Goal: Task Accomplishment & Management: Complete application form

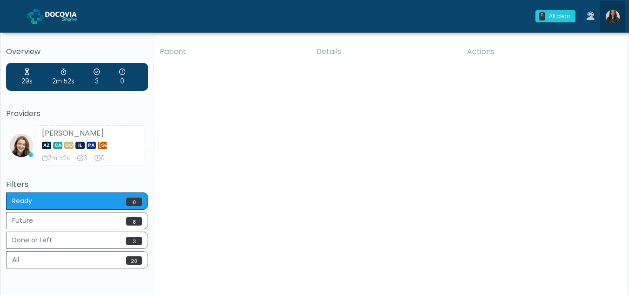
click at [613, 17] on img at bounding box center [613, 17] width 14 height 14
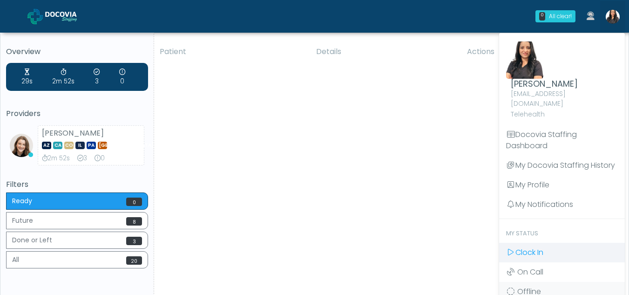
click at [531, 247] on span "Clock In" at bounding box center [530, 252] width 28 height 11
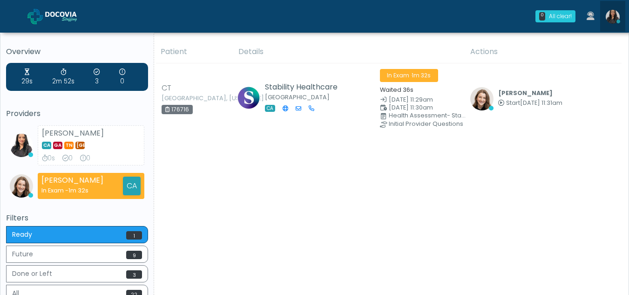
click at [610, 19] on img at bounding box center [613, 17] width 14 height 14
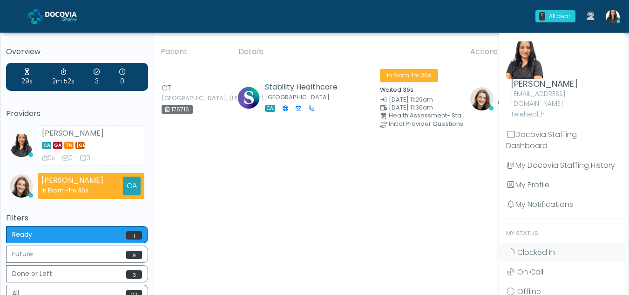
click at [288, 245] on div "Patient Details Actions CT Morgantown, West Virginia 176716 Stability Healthcar…" at bounding box center [388, 190] width 468 height 299
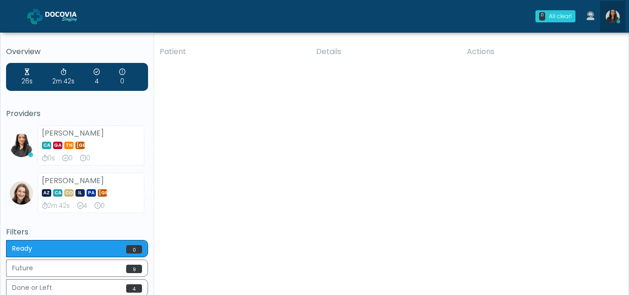
click at [615, 19] on img at bounding box center [613, 17] width 14 height 14
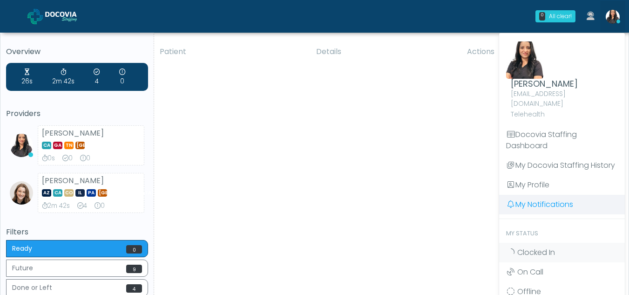
click at [547, 196] on link "My Notifications" at bounding box center [562, 205] width 126 height 20
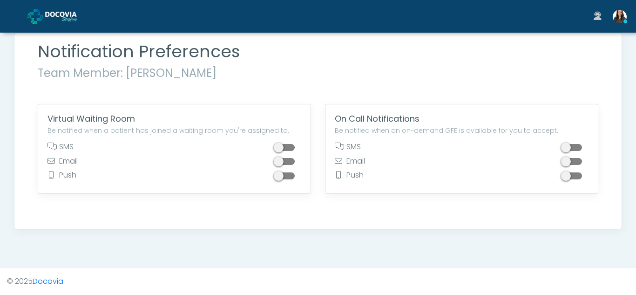
click at [578, 145] on span at bounding box center [573, 147] width 19 height 7
click at [564, 146] on span at bounding box center [573, 147] width 19 height 7
click at [636, 178] on div "Notification Preferences Team Member: Viral Patel Virtual Waiting Room Be notif…" at bounding box center [318, 144] width 636 height 222
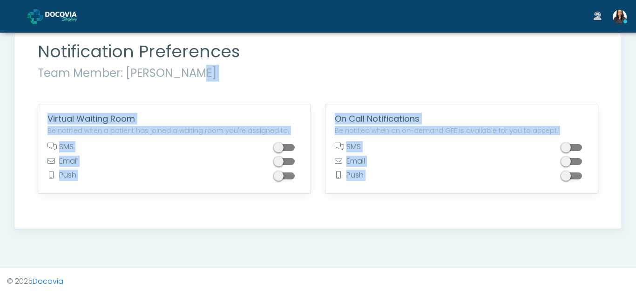
drag, startPoint x: 636, startPoint y: 178, endPoint x: 489, endPoint y: 83, distance: 174.8
click at [489, 83] on div "Notification Preferences Team Member: Viral Patel Virtual Waiting Room Be notif…" at bounding box center [318, 144] width 636 height 222
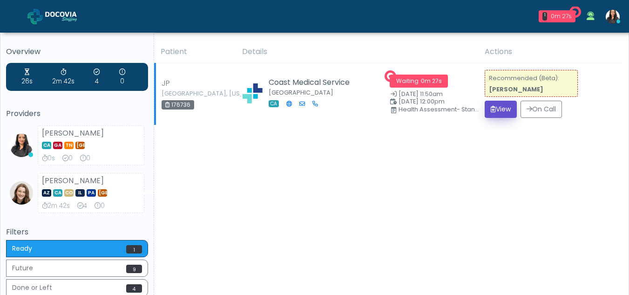
click at [506, 112] on button "View" at bounding box center [501, 109] width 32 height 17
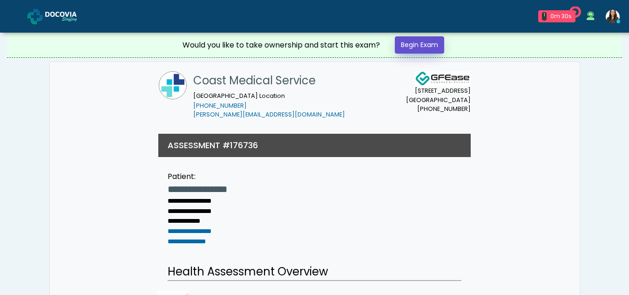
click at [416, 48] on link "Begin Exam" at bounding box center [419, 44] width 49 height 17
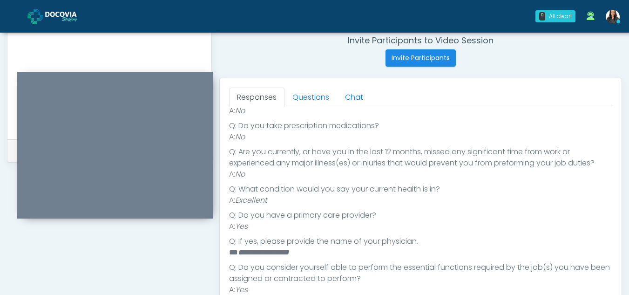
scroll to position [336, 0]
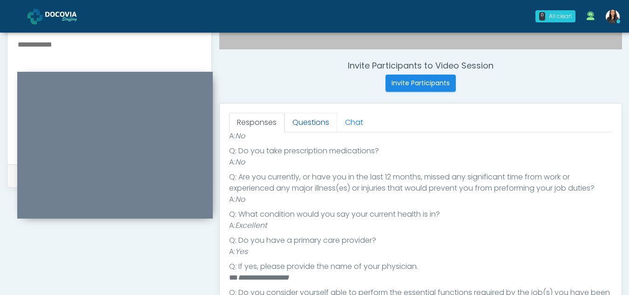
click at [311, 122] on link "Questions" at bounding box center [311, 123] width 53 height 20
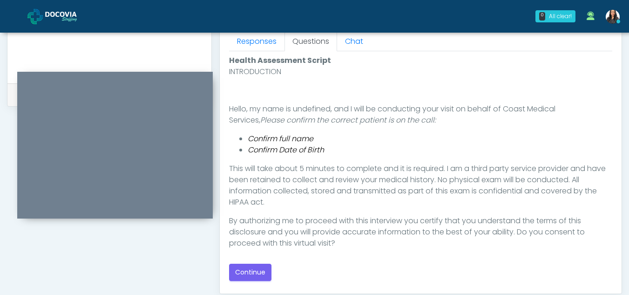
scroll to position [442, 0]
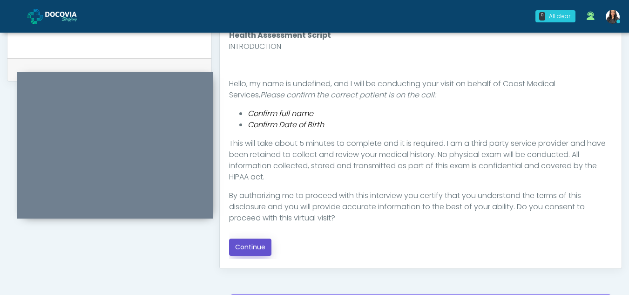
click at [258, 246] on button "Continue" at bounding box center [250, 246] width 42 height 17
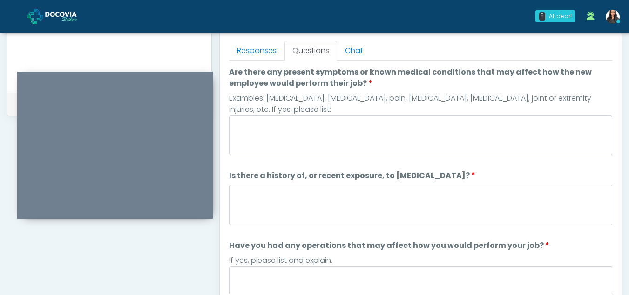
scroll to position [405, 0]
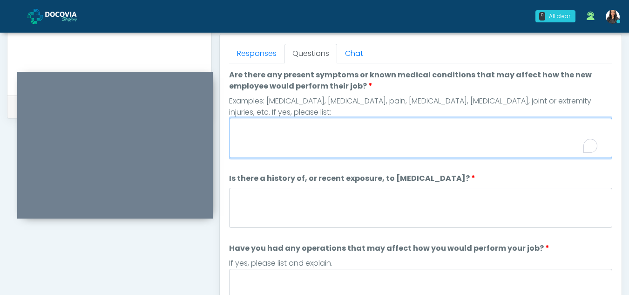
click at [311, 134] on textarea "Are there any present symptoms or known medical conditions that may affect how …" at bounding box center [420, 138] width 383 height 40
type textarea "**"
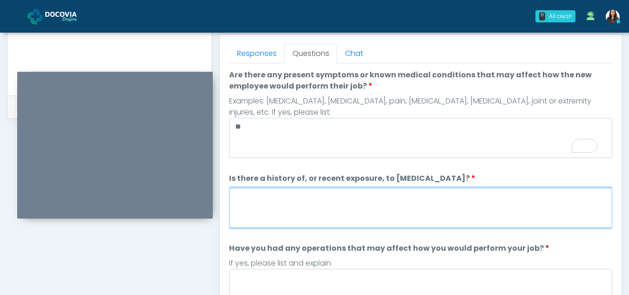
click at [296, 215] on textarea "Is there a history of, or recent exposure, to infectious diseases?" at bounding box center [420, 208] width 383 height 40
type textarea "**"
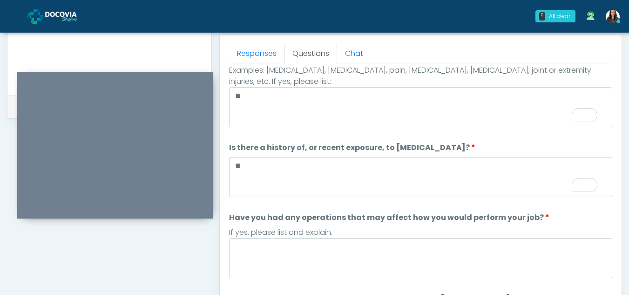
scroll to position [31, 0]
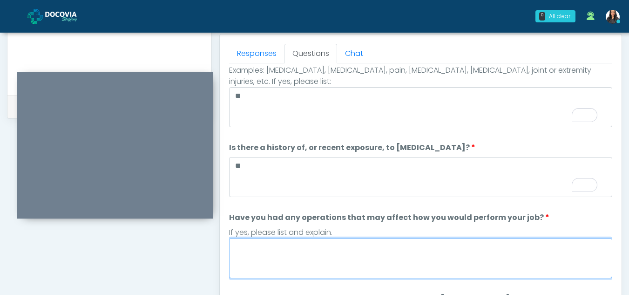
click at [292, 268] on textarea "Have you had any operations that may affect how you would perform your job?" at bounding box center [420, 258] width 383 height 40
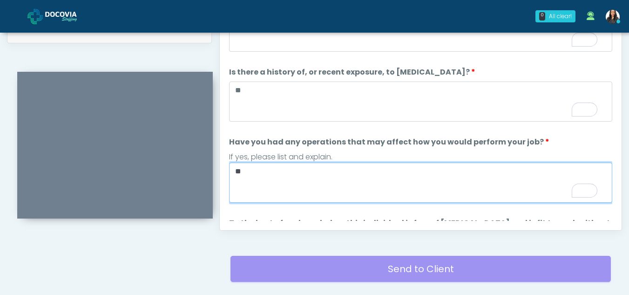
scroll to position [517, 0]
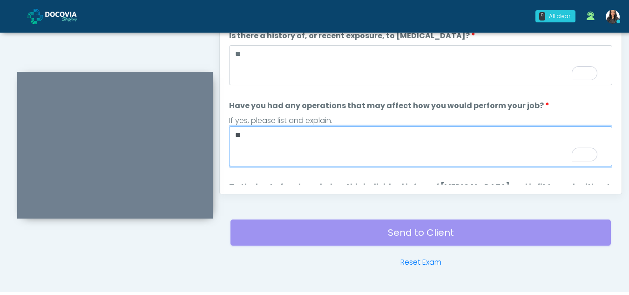
type textarea "**"
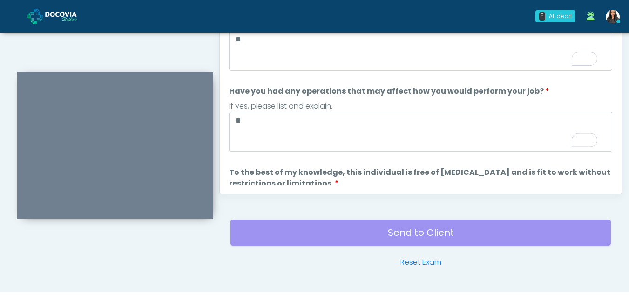
scroll to position [100, 0]
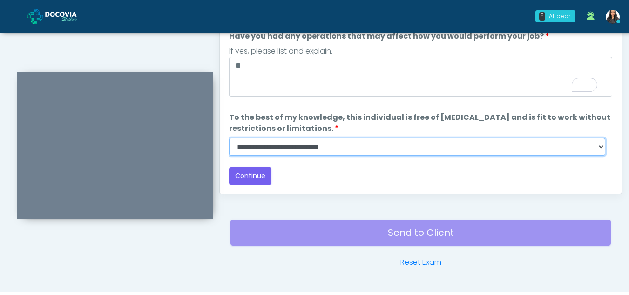
click at [602, 146] on select "**********" at bounding box center [417, 147] width 376 height 18
select select "******"
click at [229, 138] on select "**********" at bounding box center [417, 147] width 376 height 18
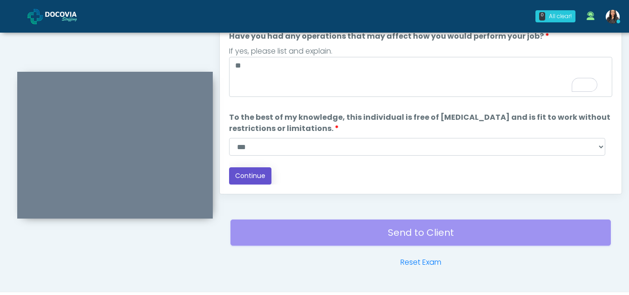
click at [252, 171] on button "Continue" at bounding box center [250, 175] width 42 height 17
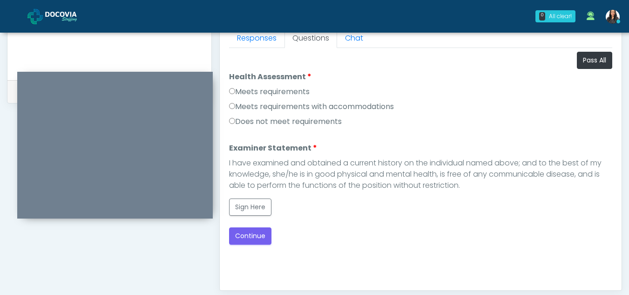
scroll to position [412, 0]
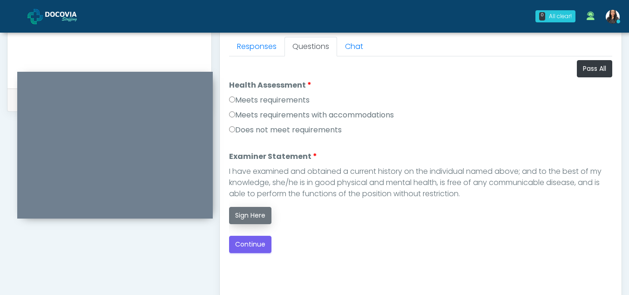
click at [255, 218] on button "Sign Here" at bounding box center [250, 215] width 42 height 17
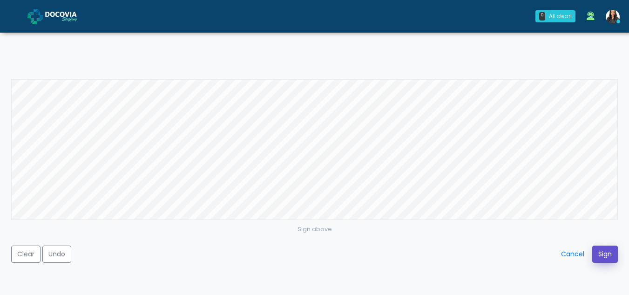
click at [604, 254] on button "Sign" at bounding box center [605, 253] width 26 height 17
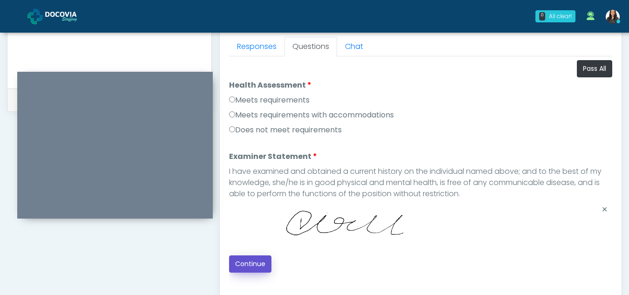
click at [248, 258] on button "Continue" at bounding box center [250, 263] width 42 height 17
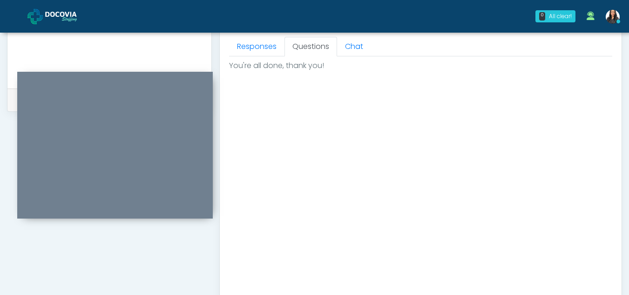
scroll to position [558, 0]
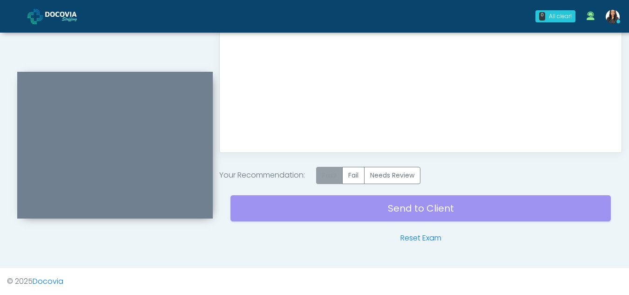
click at [327, 176] on label "Pass" at bounding box center [329, 175] width 27 height 17
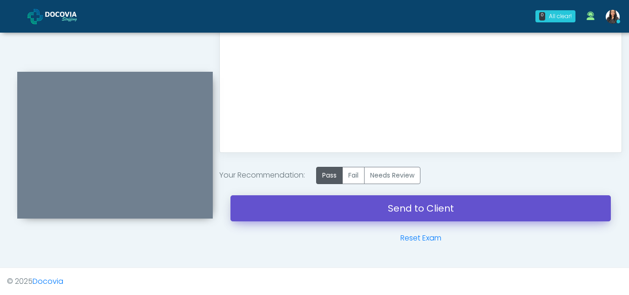
click at [378, 202] on link "Send to Client" at bounding box center [421, 208] width 381 height 26
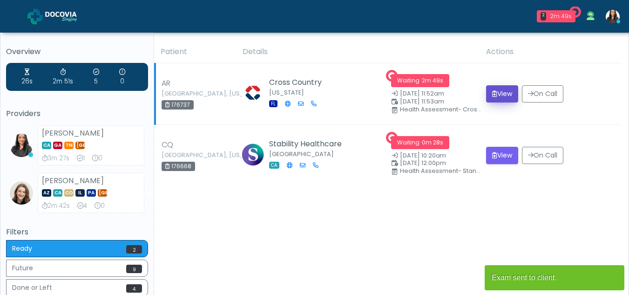
click at [498, 93] on button "View" at bounding box center [502, 93] width 32 height 17
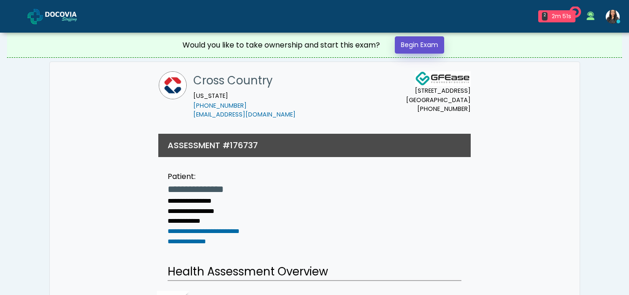
click at [416, 39] on link "Begin Exam" at bounding box center [419, 44] width 49 height 17
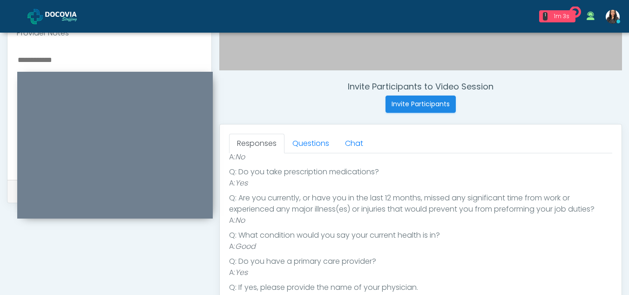
scroll to position [313, 0]
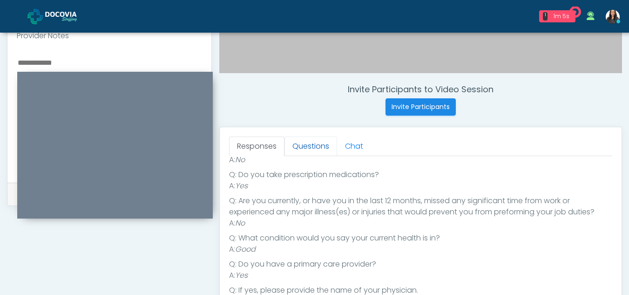
click at [319, 139] on link "Questions" at bounding box center [311, 146] width 53 height 20
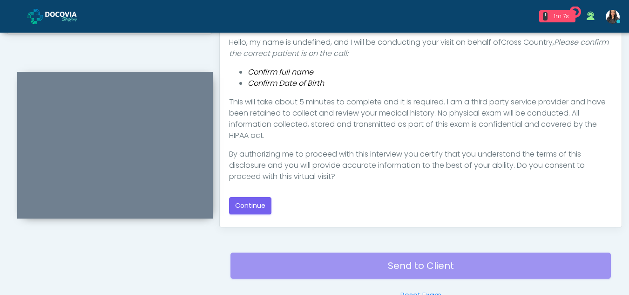
scroll to position [490, 0]
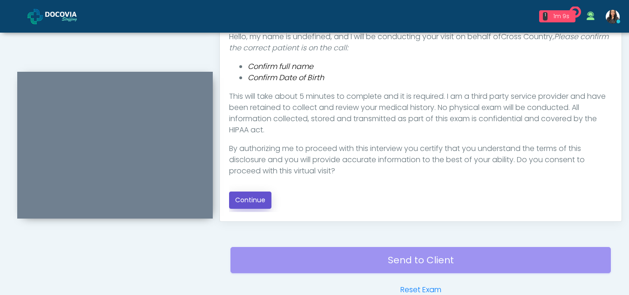
click at [249, 195] on button "Continue" at bounding box center [250, 199] width 42 height 17
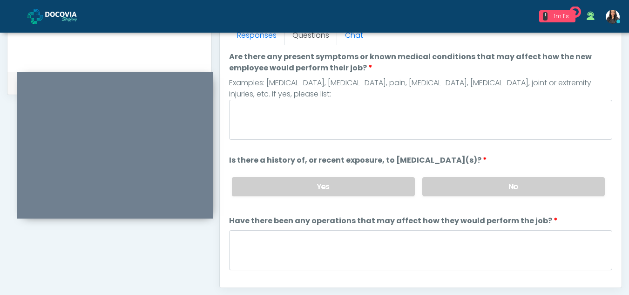
scroll to position [411, 0]
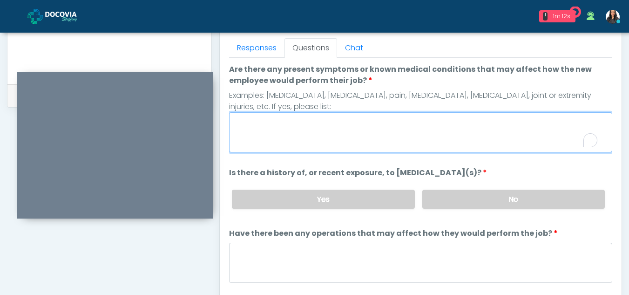
click at [300, 121] on textarea "Are there any present symptoms or known medical conditions that may affect how …" at bounding box center [420, 132] width 383 height 40
type textarea "**"
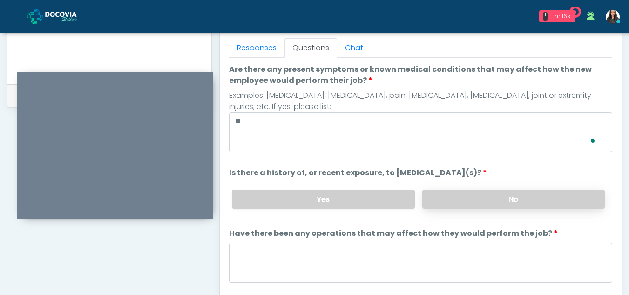
click at [516, 199] on label "No" at bounding box center [513, 199] width 183 height 19
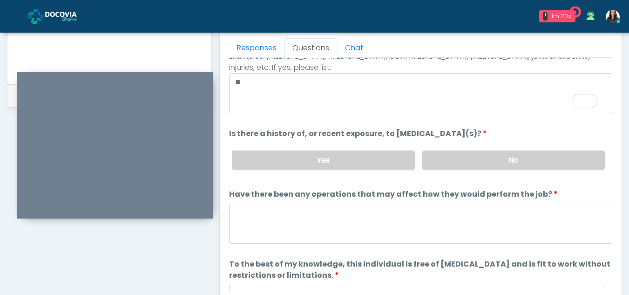
scroll to position [60, 0]
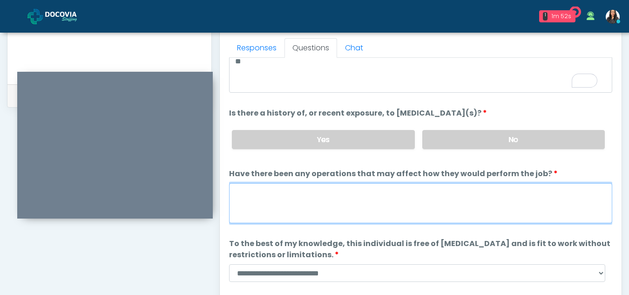
click at [291, 208] on textarea "Have there been any operations that may affect how they would perform the job?" at bounding box center [420, 203] width 383 height 40
type textarea "**"
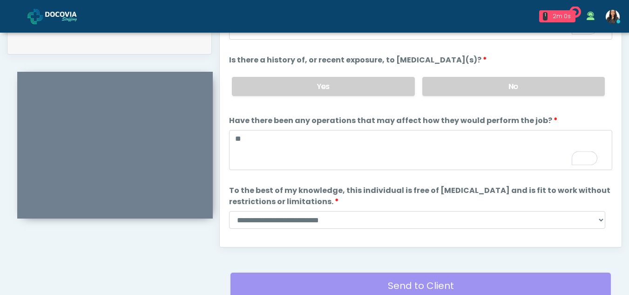
scroll to position [469, 0]
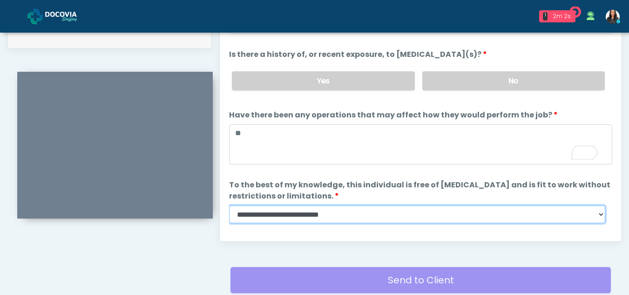
click at [598, 211] on select "**********" at bounding box center [417, 214] width 376 height 18
select select "******"
click at [229, 205] on select "**********" at bounding box center [417, 214] width 376 height 18
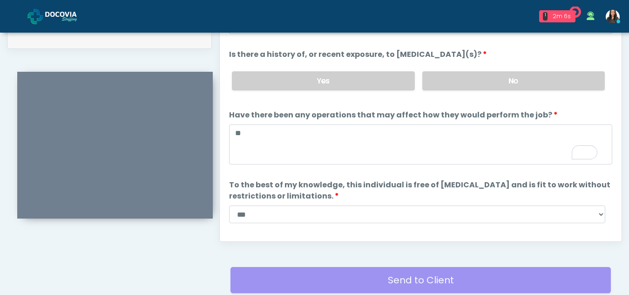
scroll to position [80, 0]
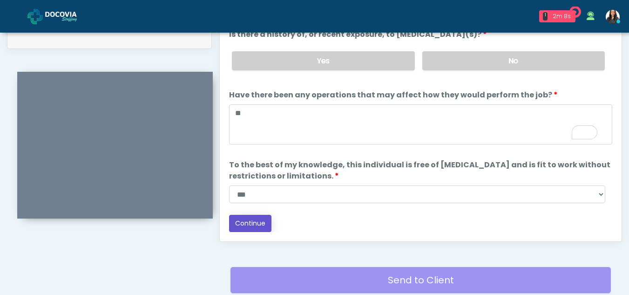
click at [253, 223] on button "Continue" at bounding box center [250, 223] width 42 height 17
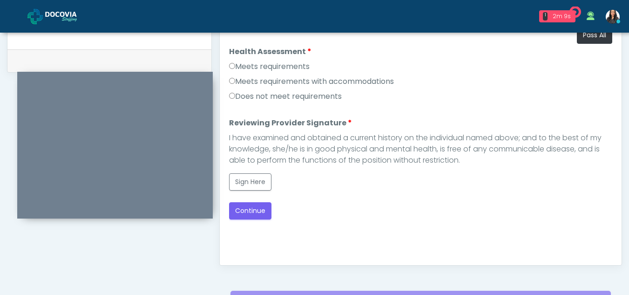
scroll to position [421, 0]
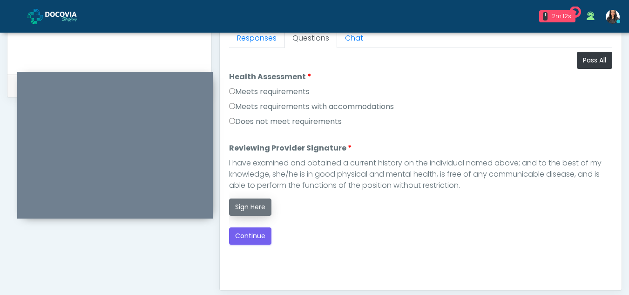
click at [248, 200] on button "Sign Here" at bounding box center [250, 206] width 42 height 17
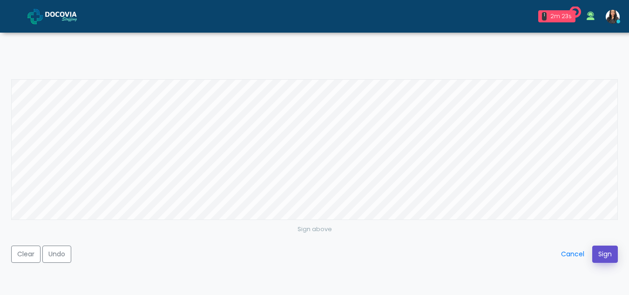
click at [597, 257] on button "Sign" at bounding box center [605, 253] width 26 height 17
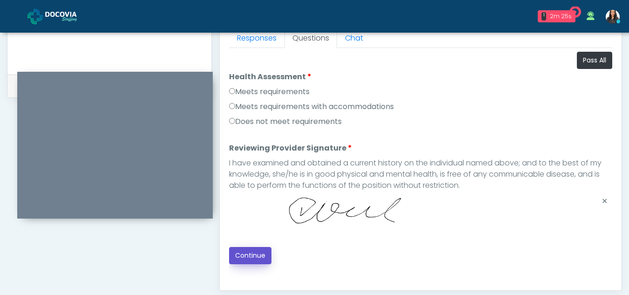
click at [250, 254] on button "Continue" at bounding box center [250, 255] width 42 height 17
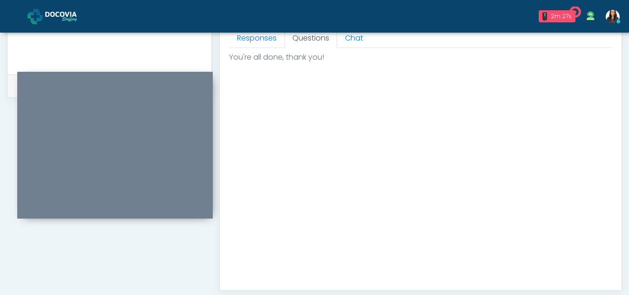
scroll to position [558, 0]
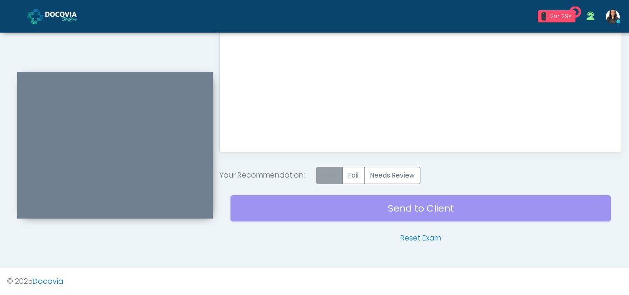
click at [328, 173] on label "Pass" at bounding box center [329, 175] width 27 height 17
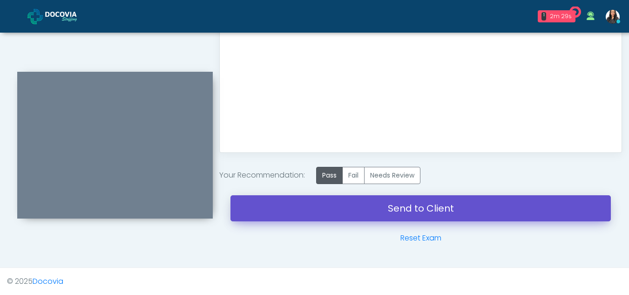
click at [441, 205] on link "Send to Client" at bounding box center [421, 208] width 381 height 26
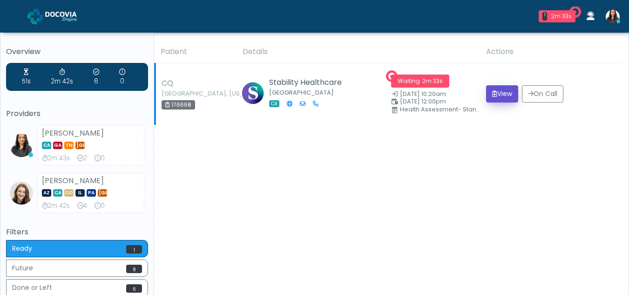
click at [497, 89] on button "View" at bounding box center [502, 93] width 32 height 17
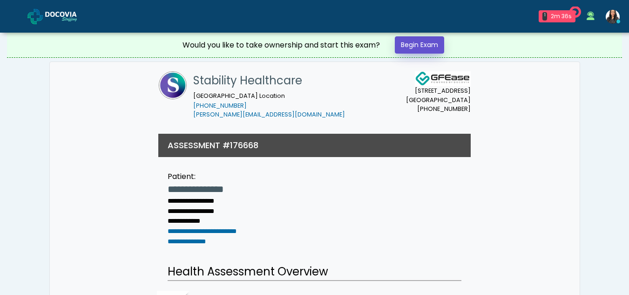
click at [406, 41] on link "Begin Exam" at bounding box center [419, 44] width 49 height 17
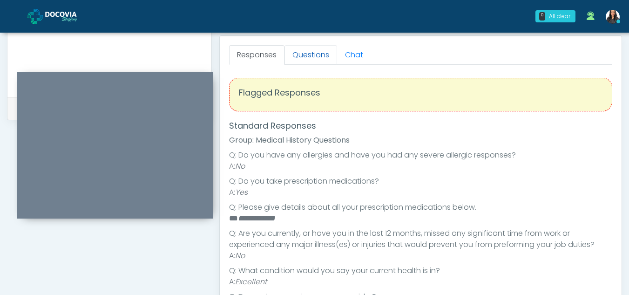
click at [307, 49] on link "Questions" at bounding box center [311, 55] width 53 height 20
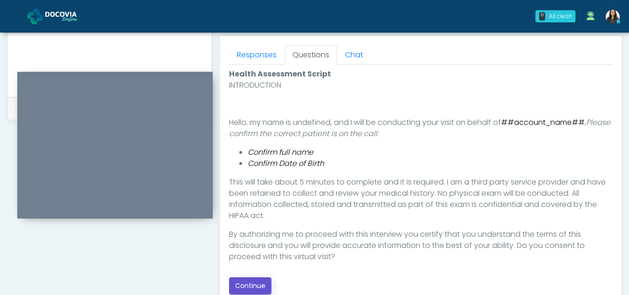
click at [258, 280] on button "Continue" at bounding box center [250, 285] width 42 height 17
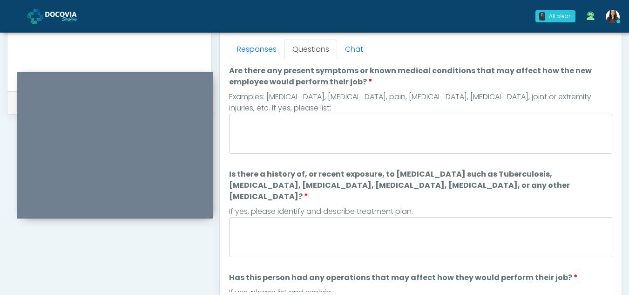
scroll to position [393, 0]
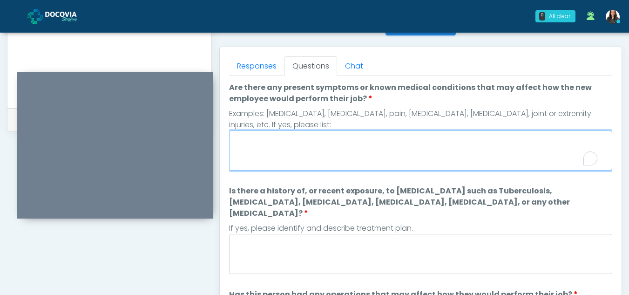
click at [300, 142] on textarea "Are there any present symptoms or known medical conditions that may affect how …" at bounding box center [420, 150] width 383 height 40
type textarea "**"
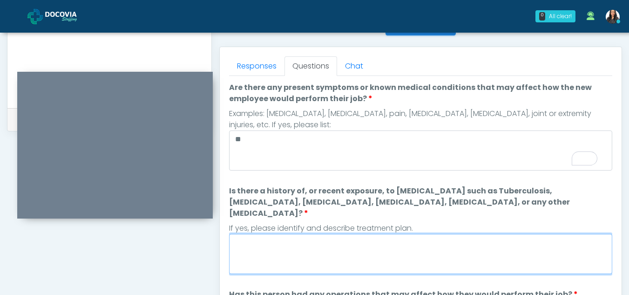
click at [283, 246] on textarea "Is there a history of, or recent exposure, to infectious diseases such as Tuber…" at bounding box center [420, 254] width 383 height 40
type textarea "**"
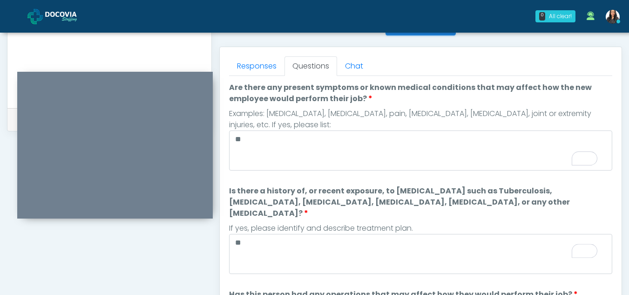
scroll to position [122, 0]
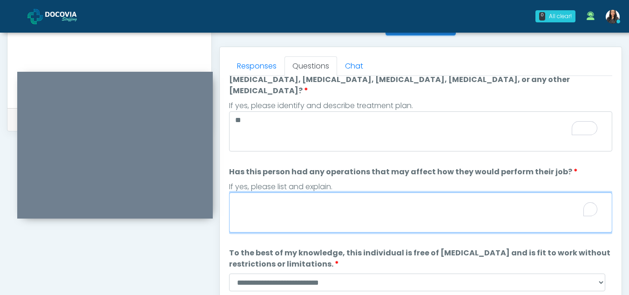
click at [261, 196] on textarea "Has this person had any operations that may affect how they would perform their…" at bounding box center [420, 212] width 383 height 40
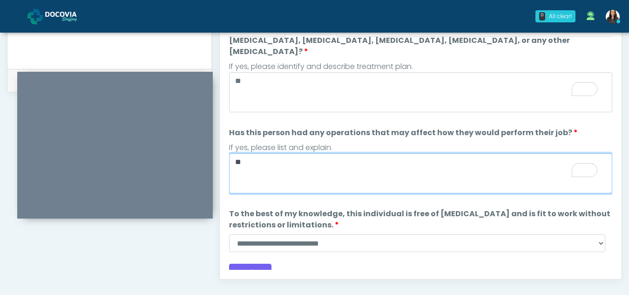
scroll to position [439, 0]
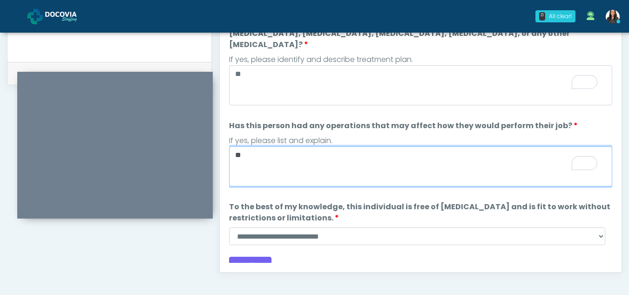
type textarea "**"
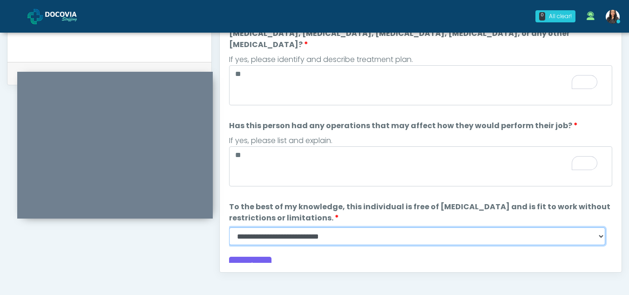
click at [600, 227] on select "**********" at bounding box center [417, 236] width 376 height 18
select select "******"
click at [229, 227] on select "**********" at bounding box center [417, 236] width 376 height 18
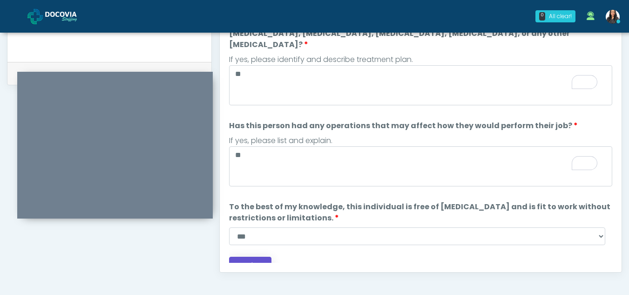
drag, startPoint x: 247, startPoint y: 252, endPoint x: 146, endPoint y: 247, distance: 101.2
click at [255, 257] on button "Continue" at bounding box center [250, 265] width 42 height 17
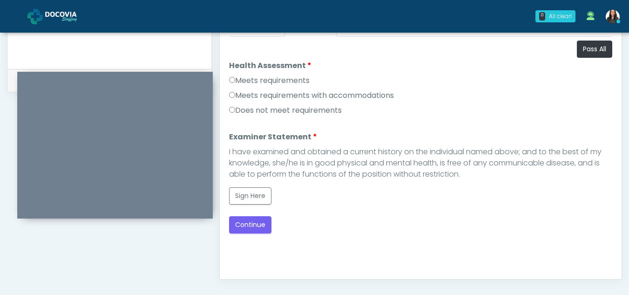
scroll to position [430, 0]
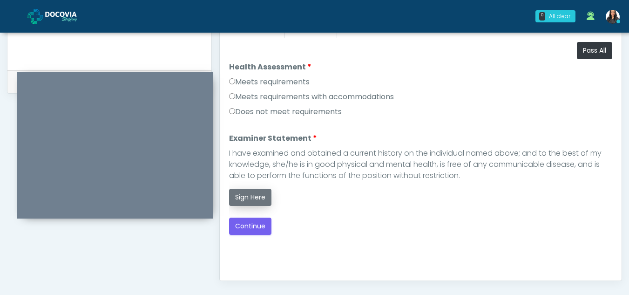
click at [248, 191] on button "Sign Here" at bounding box center [250, 197] width 42 height 17
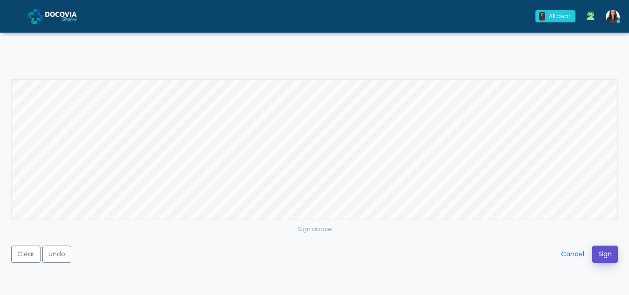
click at [599, 253] on button "Sign" at bounding box center [605, 253] width 26 height 17
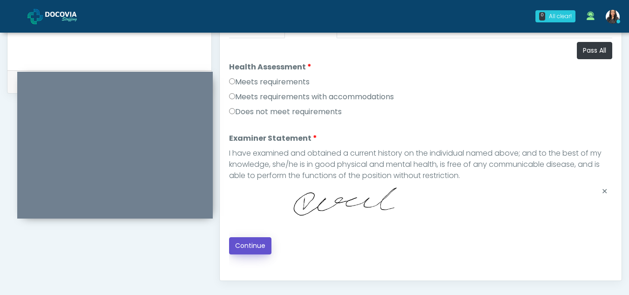
click at [249, 251] on button "Continue" at bounding box center [250, 245] width 42 height 17
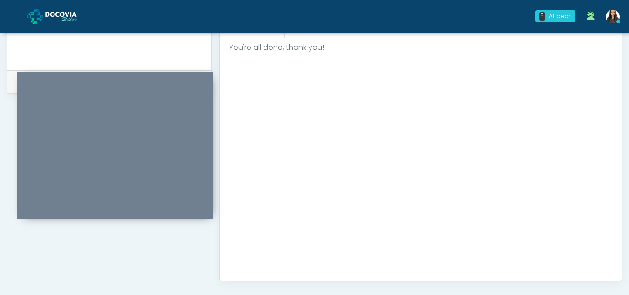
scroll to position [558, 0]
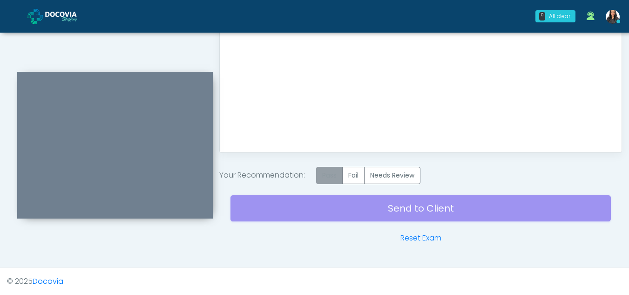
click at [337, 172] on label "Pass" at bounding box center [329, 175] width 27 height 17
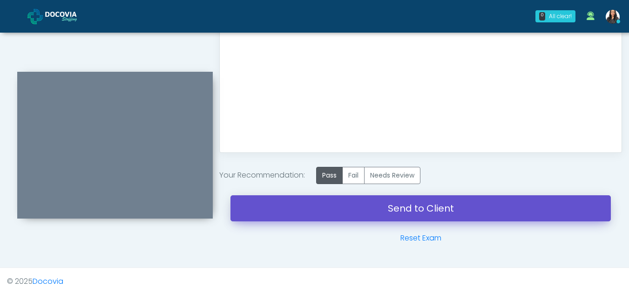
click at [386, 205] on link "Send to Client" at bounding box center [421, 208] width 381 height 26
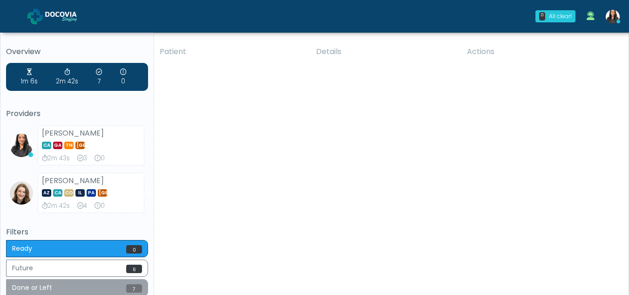
click at [66, 287] on button "Done or Left 7" at bounding box center [77, 287] width 142 height 17
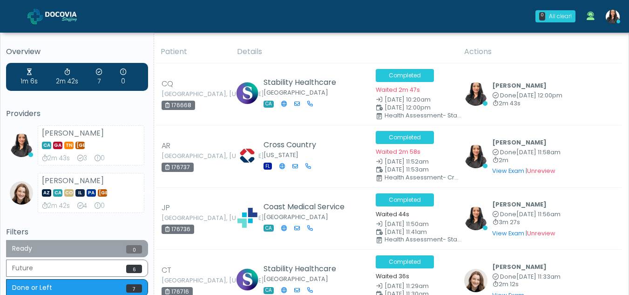
click at [36, 242] on button "Ready 0" at bounding box center [77, 248] width 142 height 17
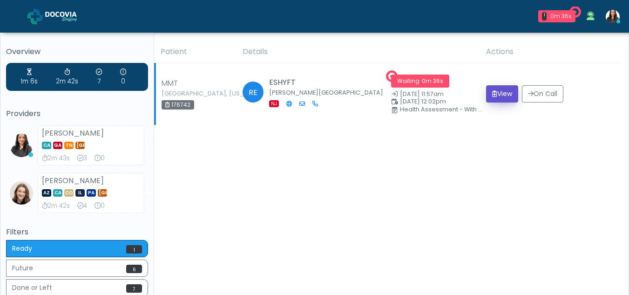
click at [496, 90] on button "View" at bounding box center [502, 93] width 32 height 17
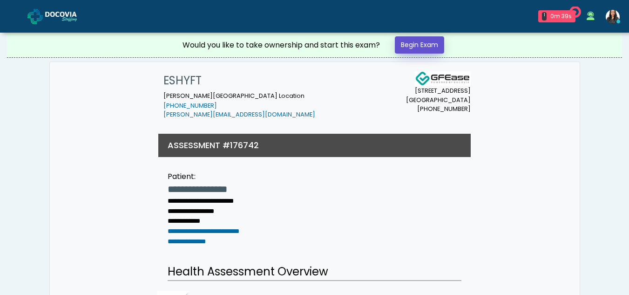
click at [426, 41] on link "Begin Exam" at bounding box center [419, 44] width 49 height 17
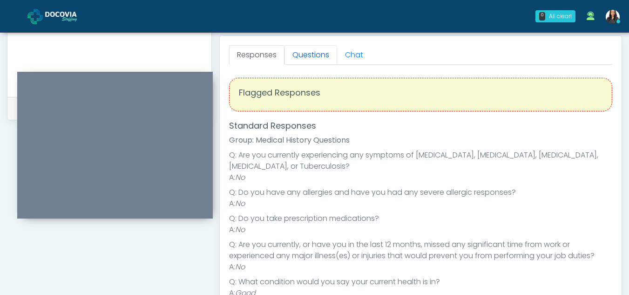
click at [308, 53] on link "Questions" at bounding box center [311, 55] width 53 height 20
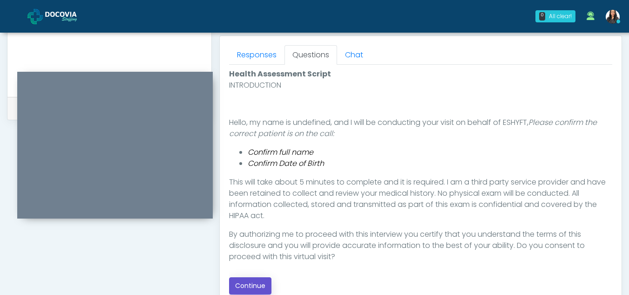
click at [256, 283] on button "Continue" at bounding box center [250, 285] width 42 height 17
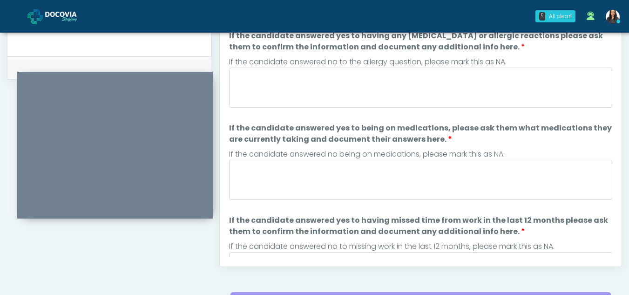
scroll to position [430, 0]
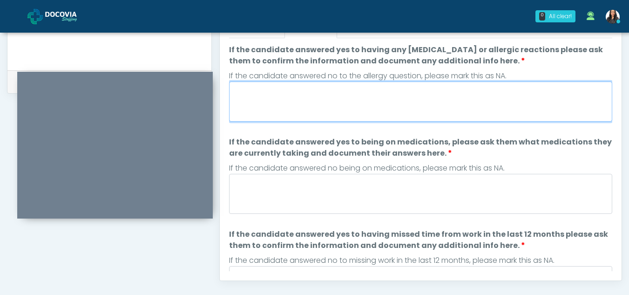
click at [272, 103] on textarea "If the candidate answered yes to having any allergies or allergic reactions ple…" at bounding box center [420, 102] width 383 height 40
type textarea "**"
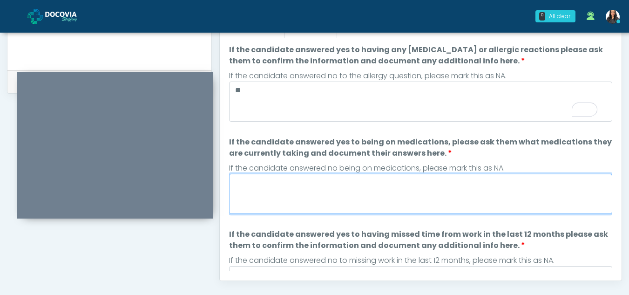
click at [272, 207] on textarea "If the candidate answered yes to being on medications, please ask them what med…" at bounding box center [420, 194] width 383 height 40
type textarea "**"
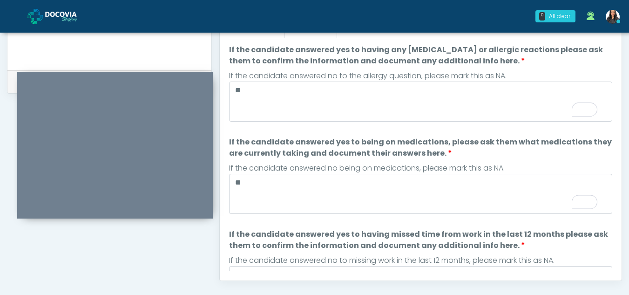
scroll to position [50, 0]
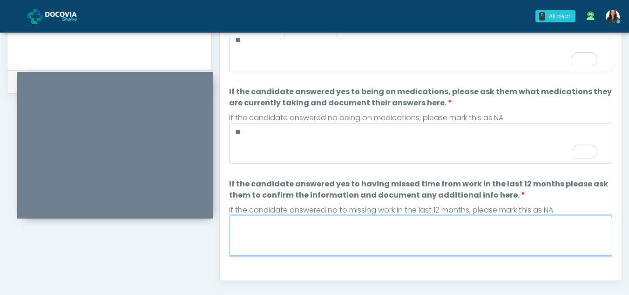
click at [277, 238] on textarea "If the candidate answered yes to having missed time from work in the last 12 mo…" at bounding box center [420, 236] width 383 height 40
type textarea "**"
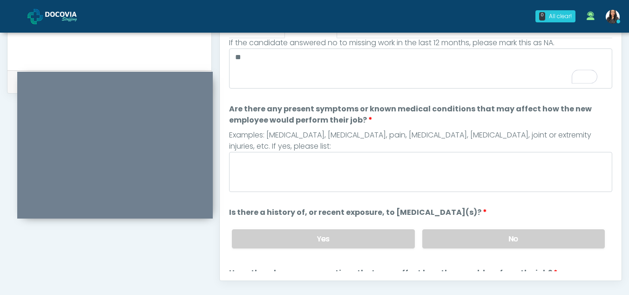
scroll to position [263, 0]
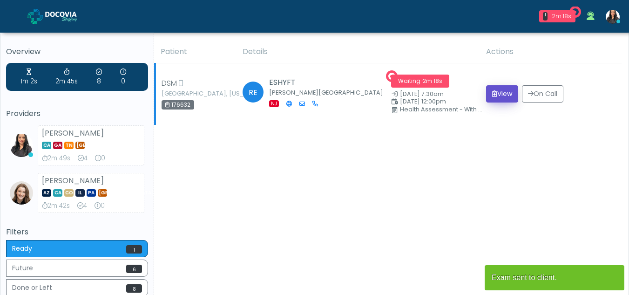
click at [493, 89] on button "View" at bounding box center [502, 93] width 32 height 17
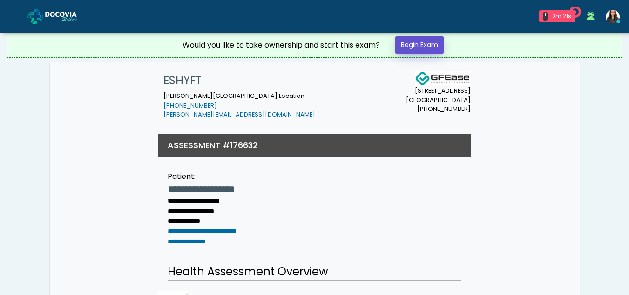
click at [421, 41] on link "Begin Exam" at bounding box center [419, 44] width 49 height 17
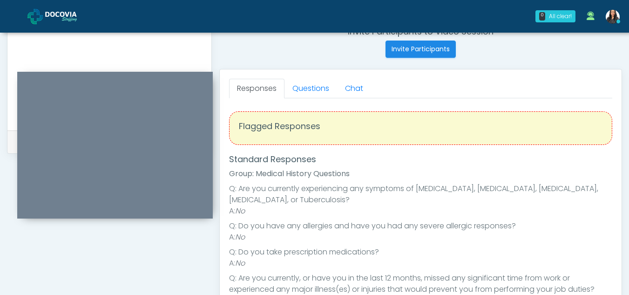
scroll to position [360, 0]
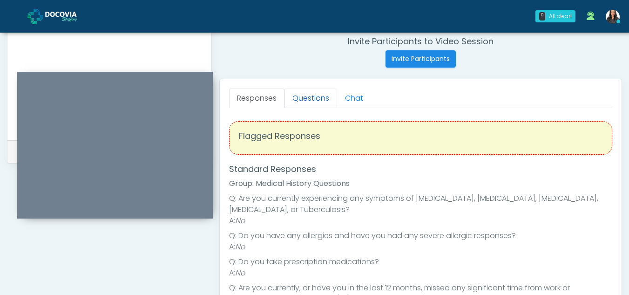
click at [302, 90] on link "Questions" at bounding box center [311, 98] width 53 height 20
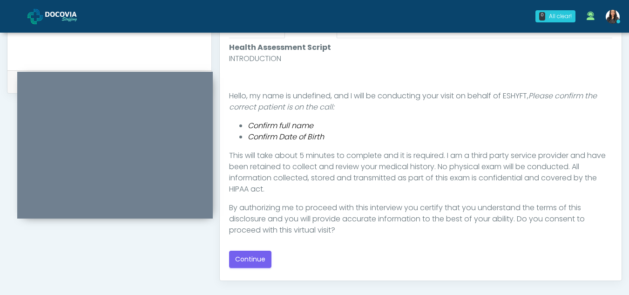
scroll to position [474, 0]
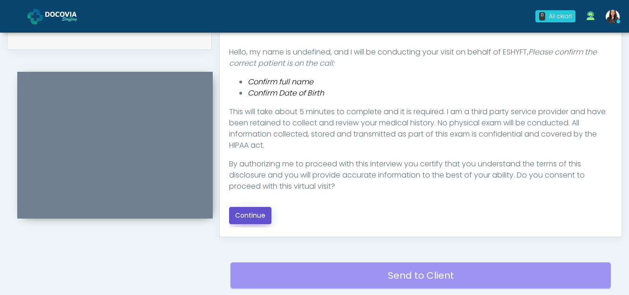
click at [251, 211] on button "Continue" at bounding box center [250, 215] width 42 height 17
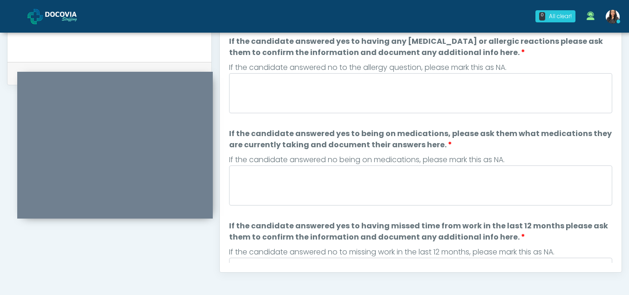
scroll to position [430, 0]
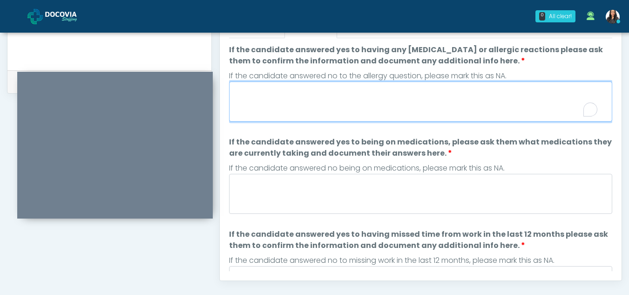
click at [278, 106] on textarea "If the candidate answered yes to having any [MEDICAL_DATA] or allergic reaction…" at bounding box center [420, 102] width 383 height 40
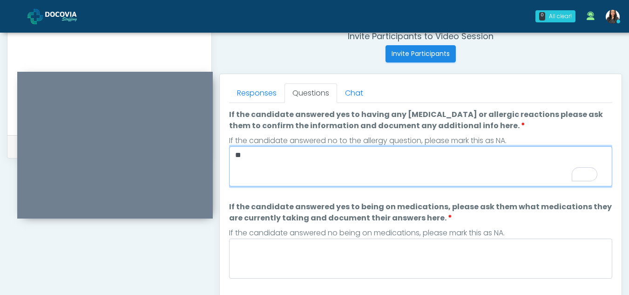
scroll to position [356, 0]
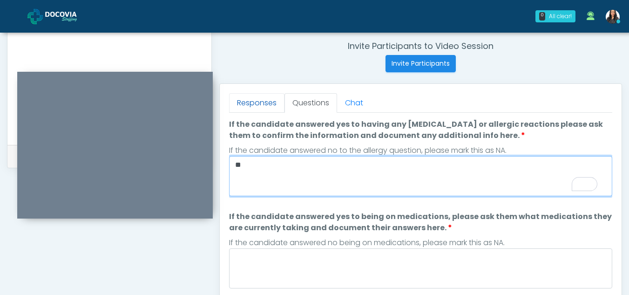
type textarea "**"
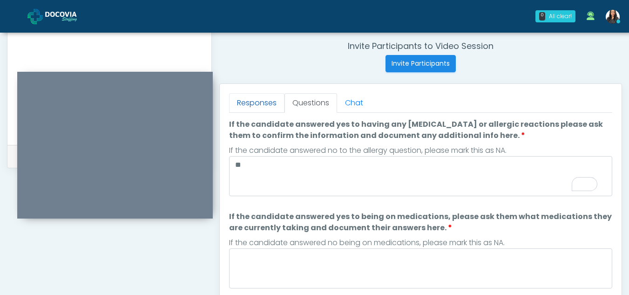
click at [247, 108] on link "Responses" at bounding box center [256, 103] width 55 height 20
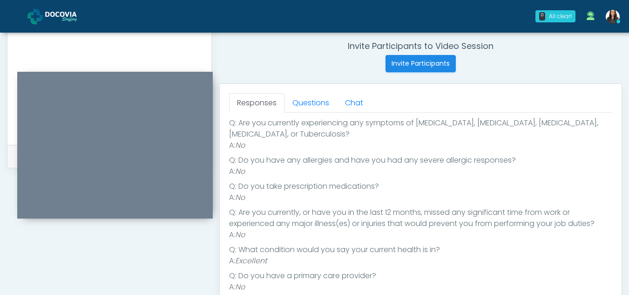
scroll to position [0, 0]
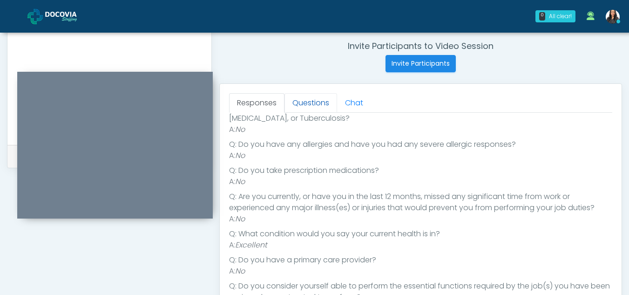
click at [324, 102] on link "Questions" at bounding box center [311, 103] width 53 height 20
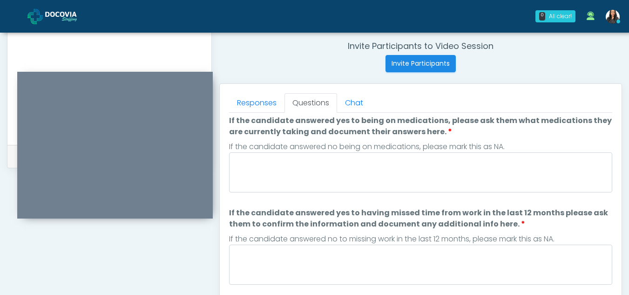
scroll to position [135, 0]
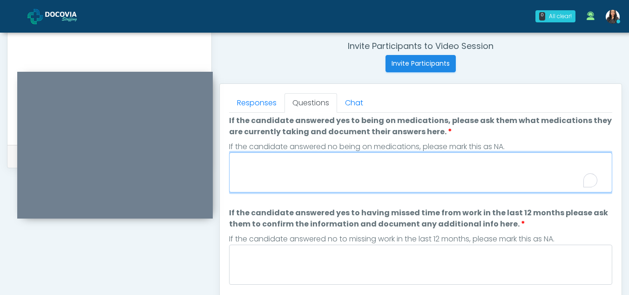
click at [295, 170] on textarea "If the candidate answered yes to being on medications, please ask them what med…" at bounding box center [420, 172] width 383 height 40
type textarea "**"
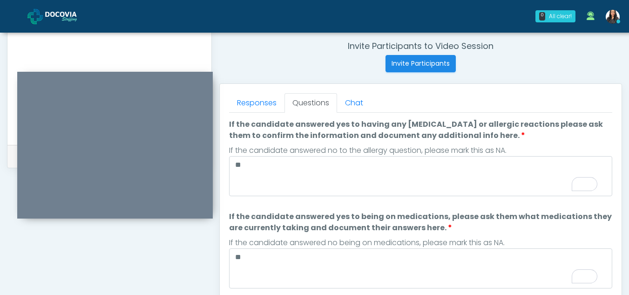
scroll to position [0, 0]
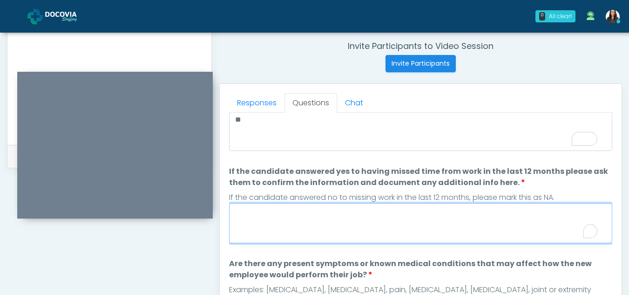
click at [302, 226] on textarea "If the candidate answered yes to having missed time from work in the last 12 mo…" at bounding box center [420, 223] width 383 height 40
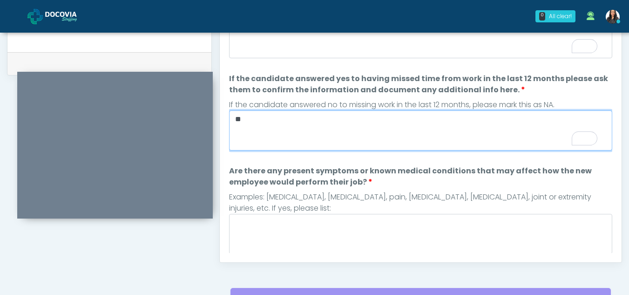
type textarea "**"
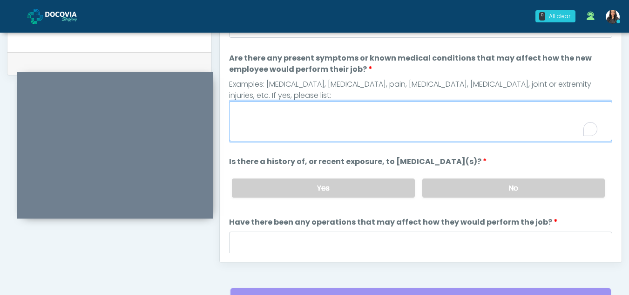
click at [290, 110] on textarea "Are there any present symptoms or known medical conditions that may affect how …" at bounding box center [420, 121] width 383 height 40
type textarea "**"
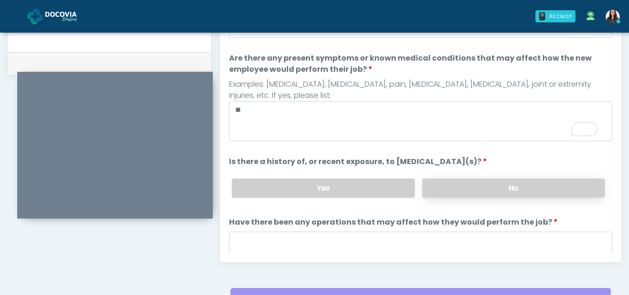
click at [486, 195] on label "No" at bounding box center [513, 187] width 183 height 19
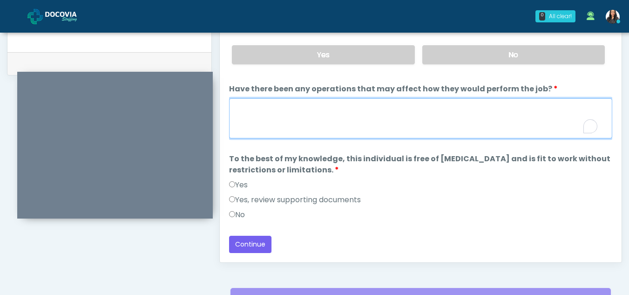
click at [285, 122] on textarea "Have there been any operations that may affect how they would perform the job?" at bounding box center [420, 118] width 383 height 40
type textarea "**"
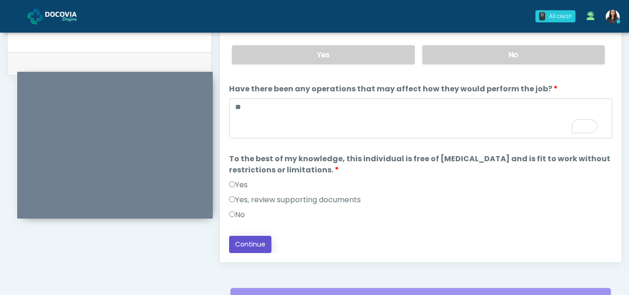
click at [259, 250] on button "Continue" at bounding box center [250, 244] width 42 height 17
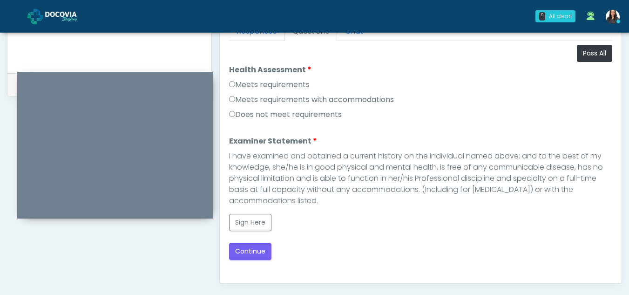
scroll to position [423, 0]
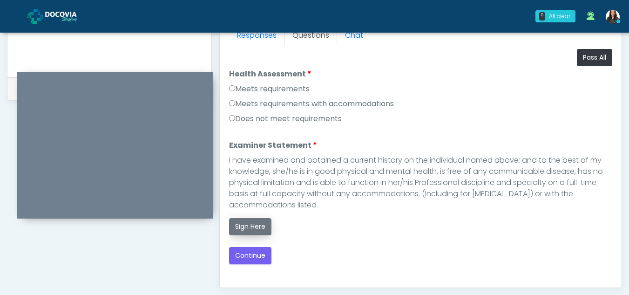
click at [248, 226] on button "Sign Here" at bounding box center [250, 226] width 42 height 17
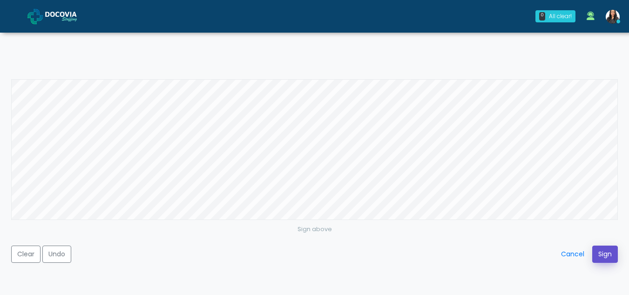
click at [597, 254] on button "Sign" at bounding box center [605, 253] width 26 height 17
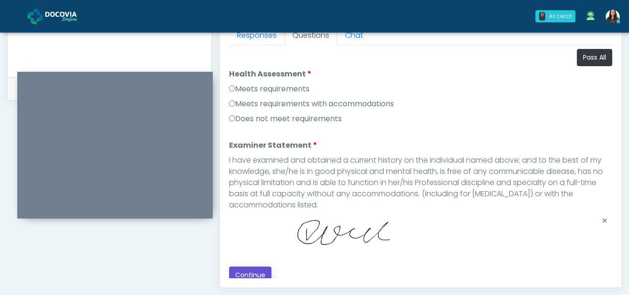
click at [252, 270] on button "Continue" at bounding box center [250, 274] width 42 height 17
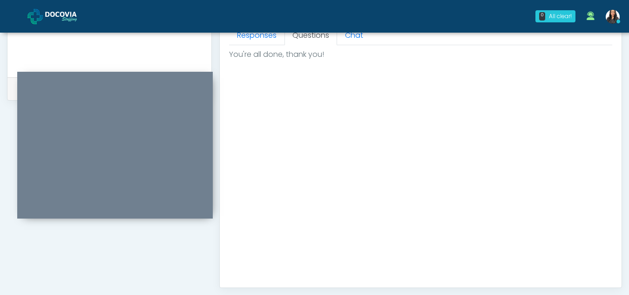
scroll to position [558, 0]
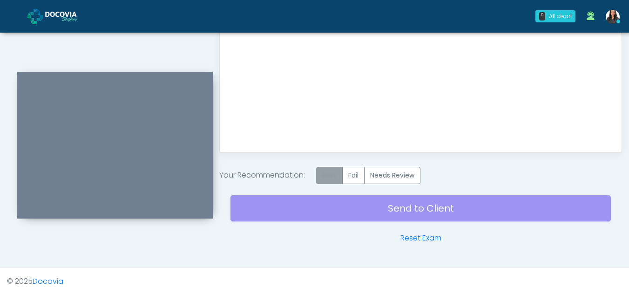
click at [328, 172] on label "Pass" at bounding box center [329, 175] width 27 height 17
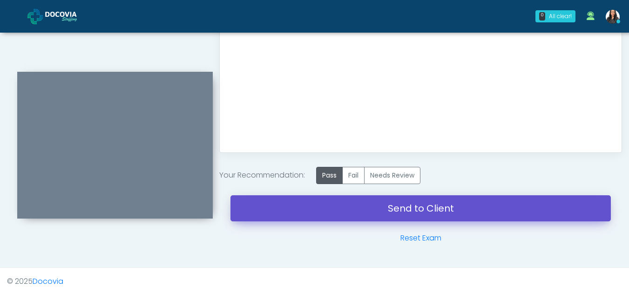
click at [416, 204] on link "Send to Client" at bounding box center [421, 208] width 381 height 26
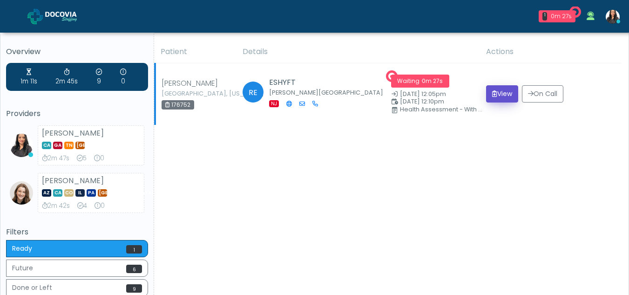
click at [494, 93] on button "View" at bounding box center [502, 93] width 32 height 17
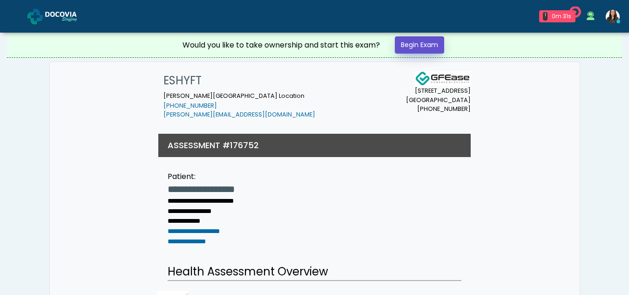
click at [420, 42] on link "Begin Exam" at bounding box center [419, 44] width 49 height 17
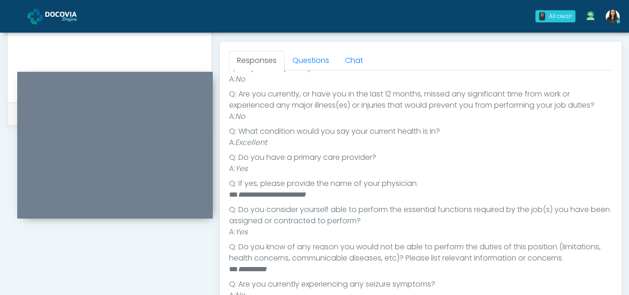
scroll to position [397, 0]
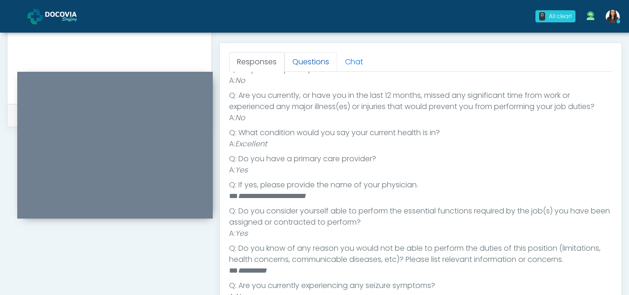
click at [314, 52] on link "Questions" at bounding box center [311, 62] width 53 height 20
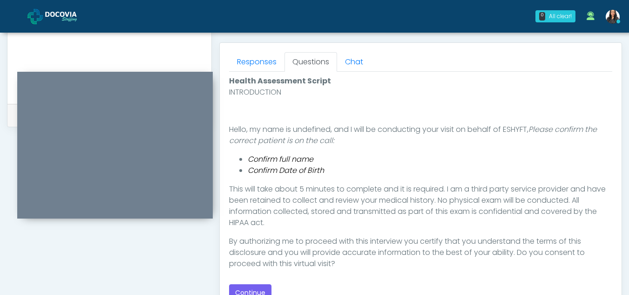
scroll to position [442, 0]
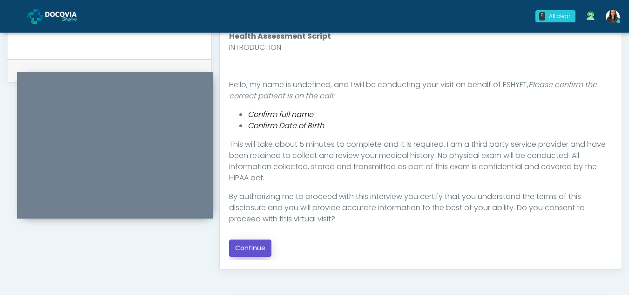
click at [256, 247] on button "Continue" at bounding box center [250, 247] width 42 height 17
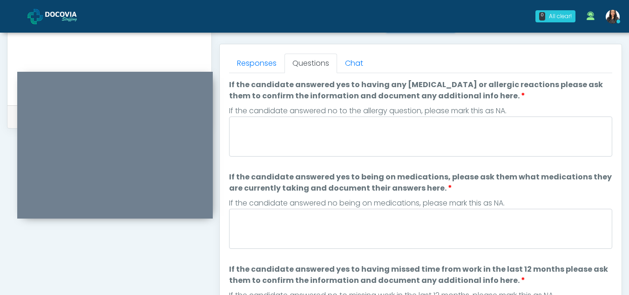
scroll to position [384, 0]
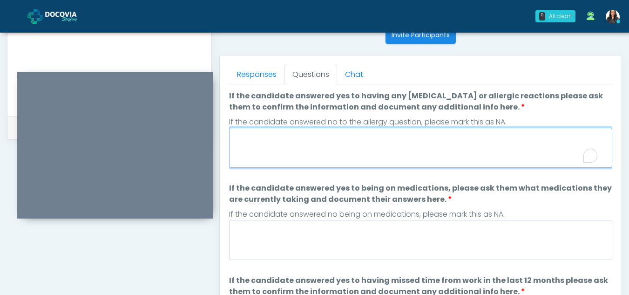
click at [295, 155] on textarea "If the candidate answered yes to having any allergies or allergic reactions ple…" at bounding box center [420, 148] width 383 height 40
drag, startPoint x: 295, startPoint y: 155, endPoint x: 294, endPoint y: 167, distance: 12.7
click at [294, 167] on textarea "**" at bounding box center [420, 148] width 383 height 40
type textarea "**"
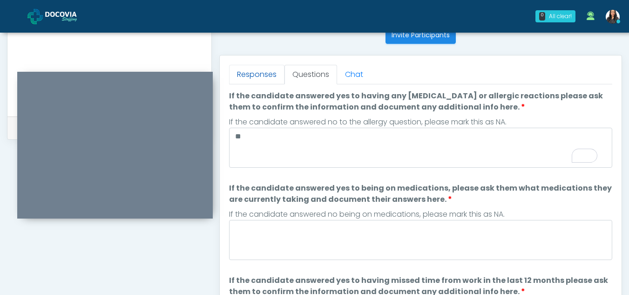
click at [261, 74] on link "Responses" at bounding box center [256, 75] width 55 height 20
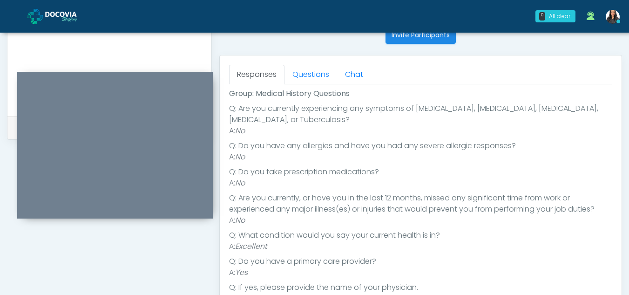
scroll to position [0, 0]
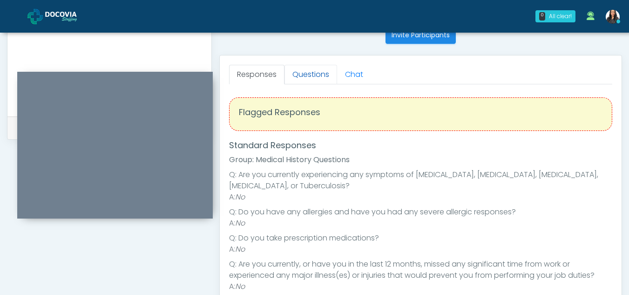
click at [298, 70] on link "Questions" at bounding box center [311, 75] width 53 height 20
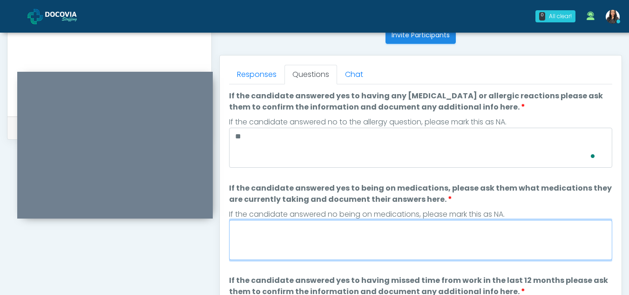
click at [279, 231] on textarea "If the candidate answered yes to being on medications, please ask them what med…" at bounding box center [420, 240] width 383 height 40
type textarea "**"
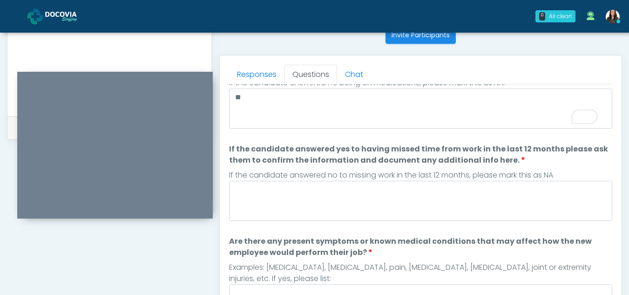
scroll to position [142, 0]
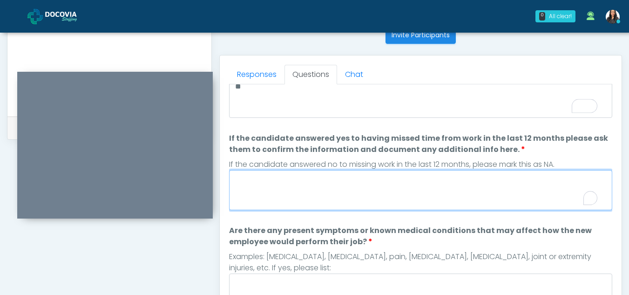
click at [241, 183] on textarea "If the candidate answered yes to having missed time from work in the last 12 mo…" at bounding box center [420, 190] width 383 height 40
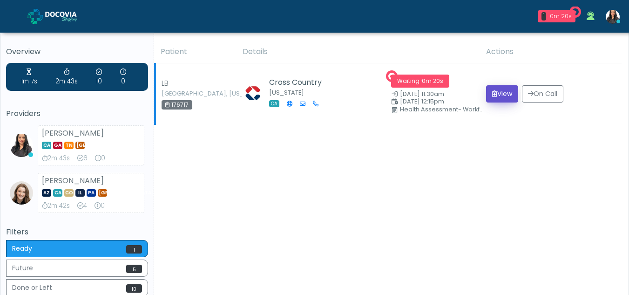
click at [500, 90] on button "View" at bounding box center [502, 93] width 32 height 17
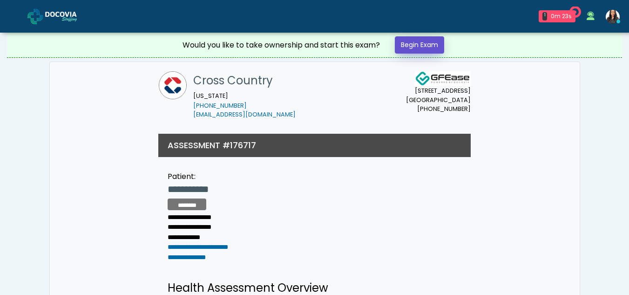
click at [424, 42] on link "Begin Exam" at bounding box center [419, 44] width 49 height 17
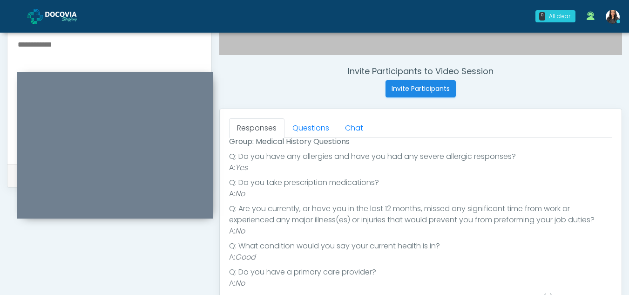
scroll to position [332, 0]
click at [323, 126] on link "Questions" at bounding box center [311, 127] width 53 height 20
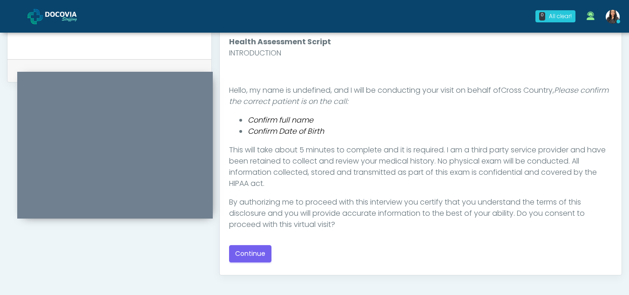
scroll to position [440, 0]
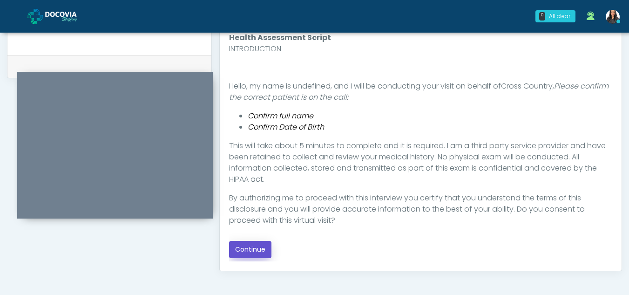
click at [258, 246] on button "Continue" at bounding box center [250, 249] width 42 height 17
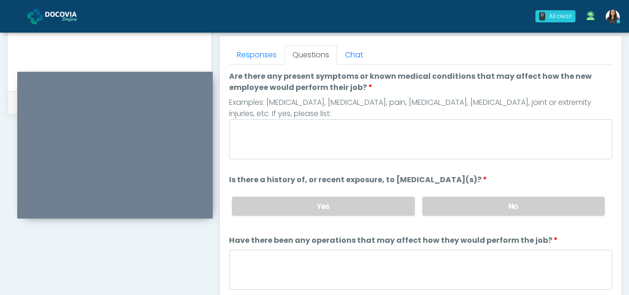
scroll to position [401, 0]
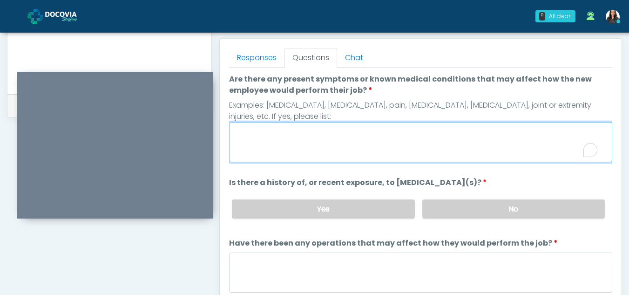
click at [278, 138] on textarea "Are there any present symptoms or known medical conditions that may affect how …" at bounding box center [420, 142] width 383 height 40
type textarea "**"
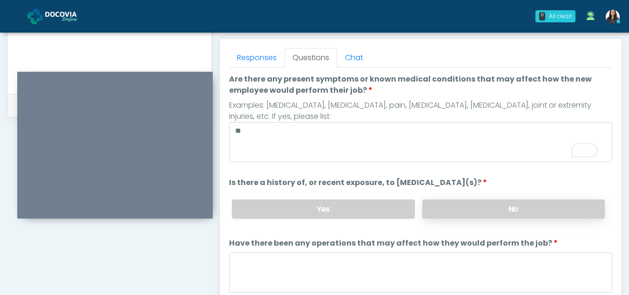
click at [496, 212] on label "No" at bounding box center [513, 208] width 183 height 19
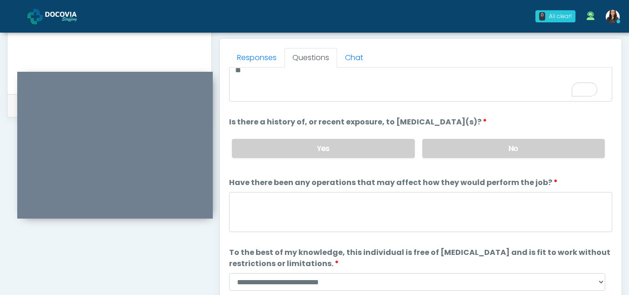
scroll to position [80, 0]
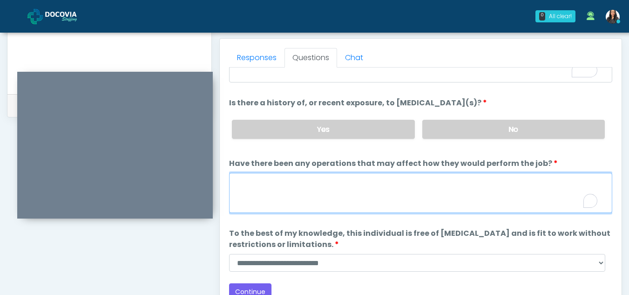
click at [303, 192] on textarea "Have there been any operations that may affect how they would perform the job?" at bounding box center [420, 193] width 383 height 40
type textarea "**"
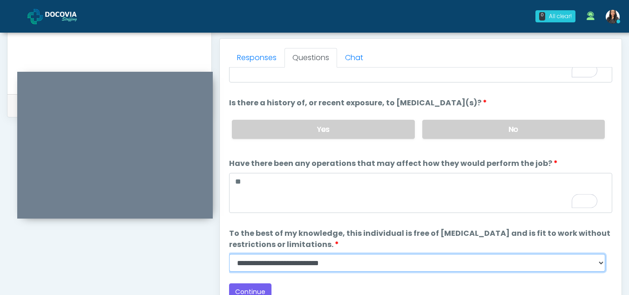
click at [597, 266] on select "**********" at bounding box center [417, 263] width 376 height 18
select select "******"
click at [229, 254] on select "**********" at bounding box center [417, 263] width 376 height 18
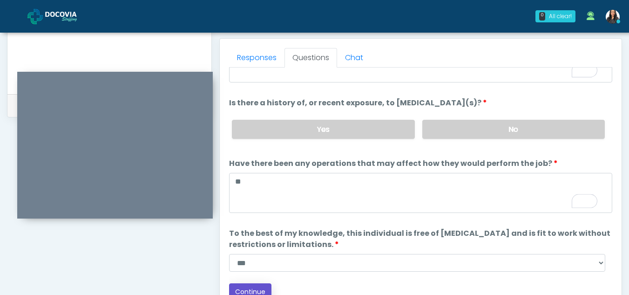
click at [252, 290] on button "Continue" at bounding box center [250, 291] width 42 height 17
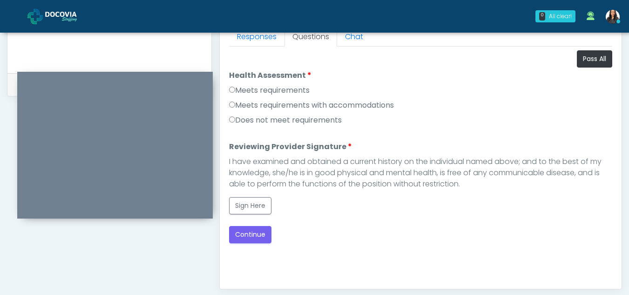
scroll to position [415, 0]
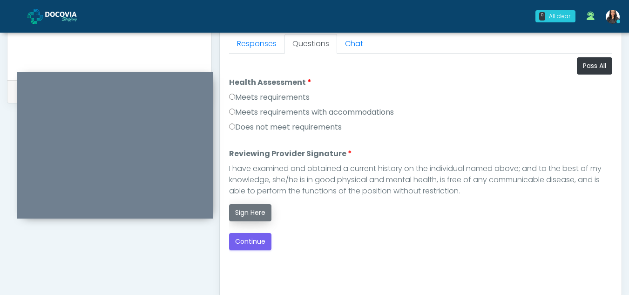
click at [255, 211] on button "Sign Here" at bounding box center [250, 212] width 42 height 17
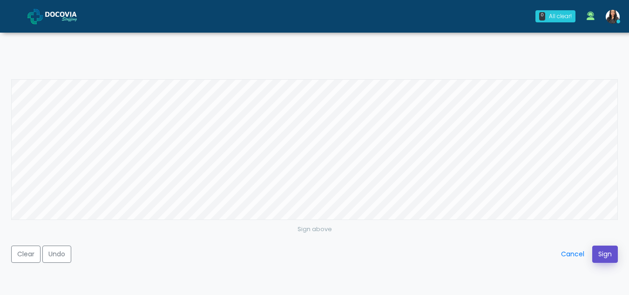
click at [603, 257] on button "Sign" at bounding box center [605, 253] width 26 height 17
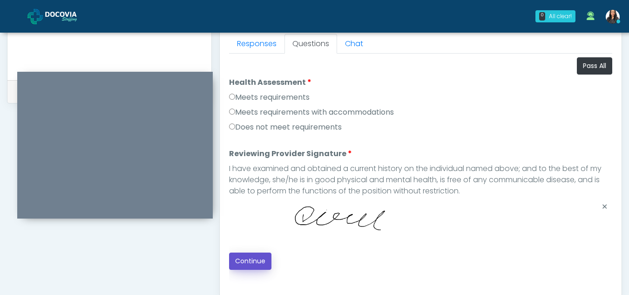
click at [266, 261] on button "Continue" at bounding box center [250, 260] width 42 height 17
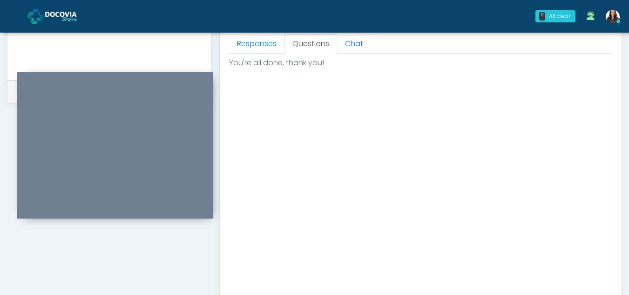
scroll to position [558, 0]
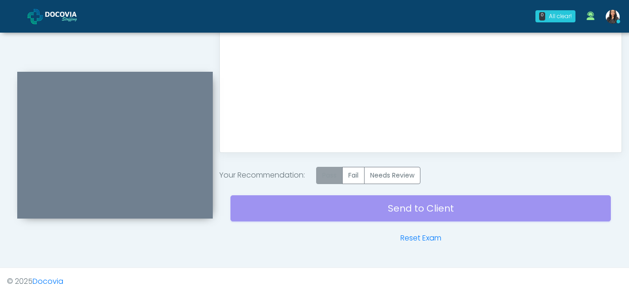
click at [337, 171] on label "Pass" at bounding box center [329, 175] width 27 height 17
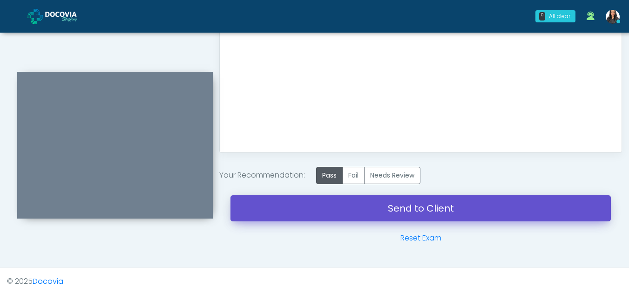
click at [392, 207] on link "Send to Client" at bounding box center [421, 208] width 381 height 26
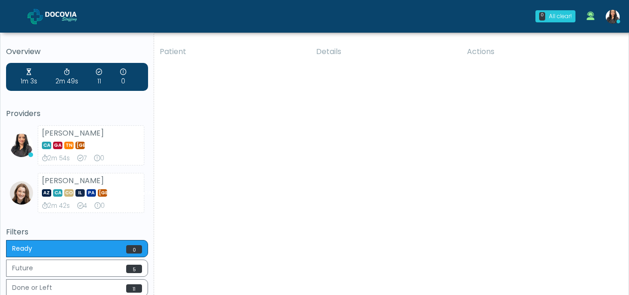
click at [346, 219] on div "Patient Details Actions LB Bell, California 176717 Cross Country California CA …" at bounding box center [388, 197] width 468 height 313
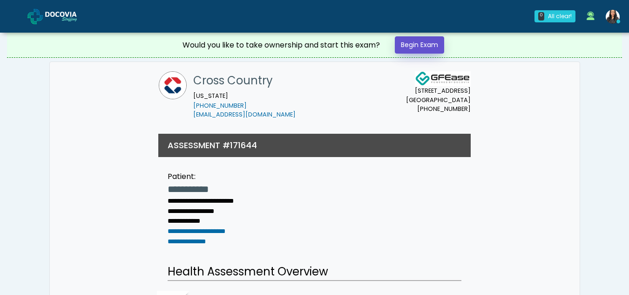
click at [408, 45] on link "Begin Exam" at bounding box center [419, 44] width 49 height 17
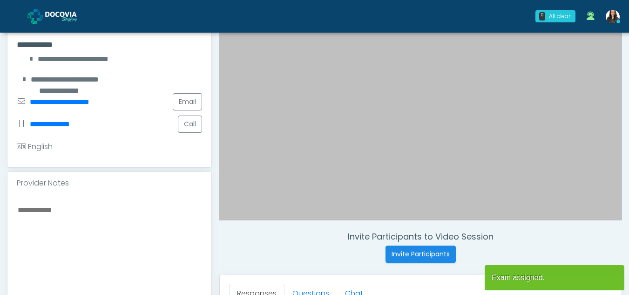
scroll to position [184, 0]
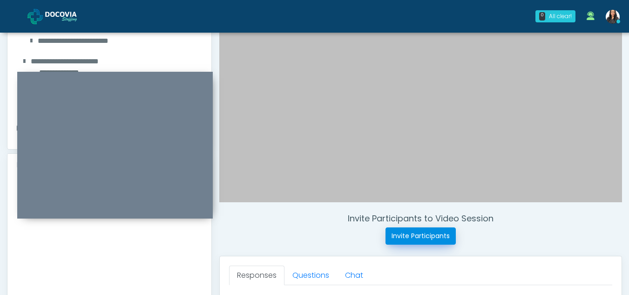
click at [418, 238] on button "Invite Participants" at bounding box center [421, 235] width 70 height 17
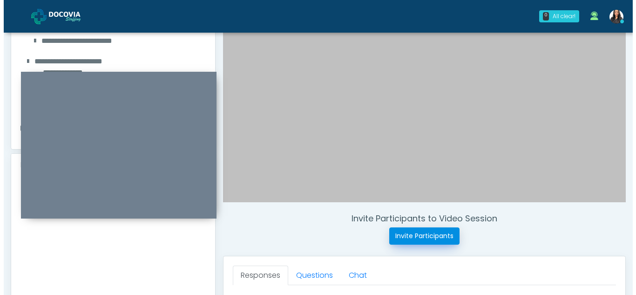
scroll to position [184, 0]
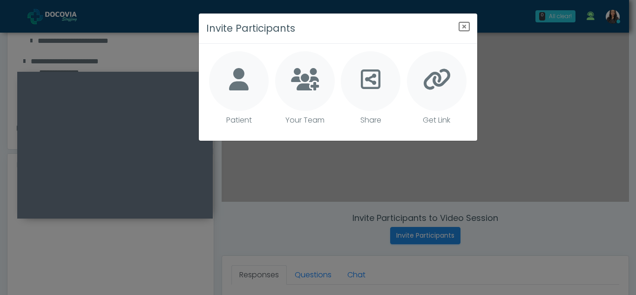
click at [246, 80] on icon at bounding box center [239, 79] width 20 height 22
type textarea "**********"
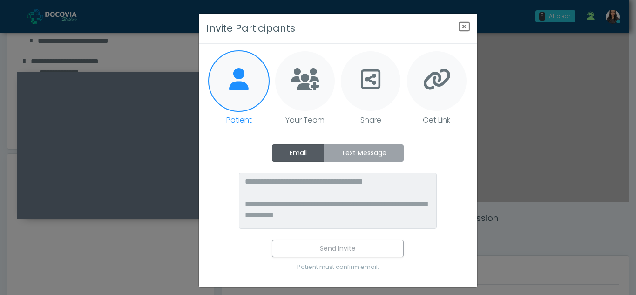
click at [370, 149] on label "Text Message" at bounding box center [364, 152] width 80 height 17
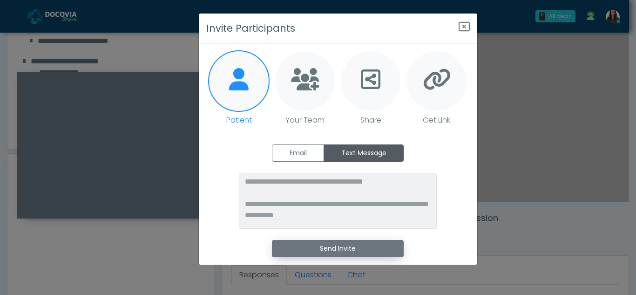
click at [341, 252] on button "Send Invite" at bounding box center [338, 248] width 132 height 17
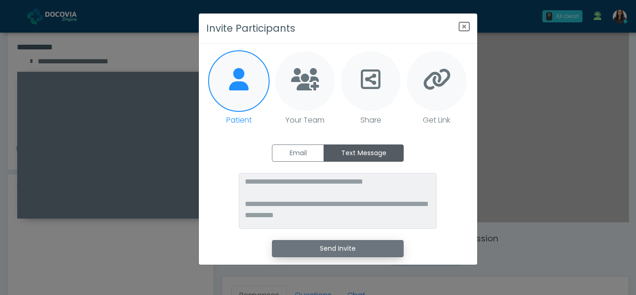
scroll to position [204, 0]
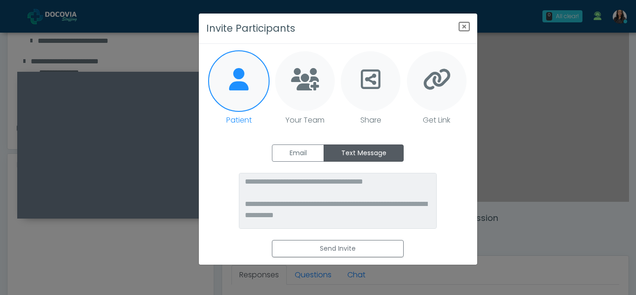
click at [166, 163] on div "**********" at bounding box center [318, 147] width 636 height 295
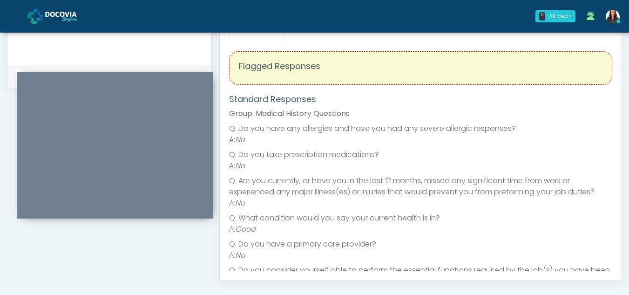
scroll to position [374, 0]
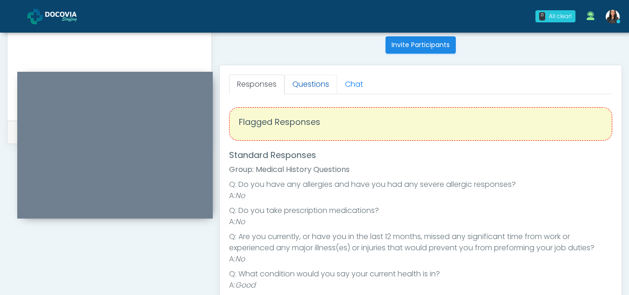
click at [313, 81] on link "Questions" at bounding box center [311, 85] width 53 height 20
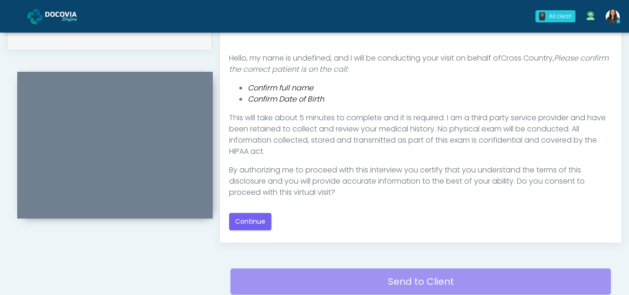
scroll to position [502, 0]
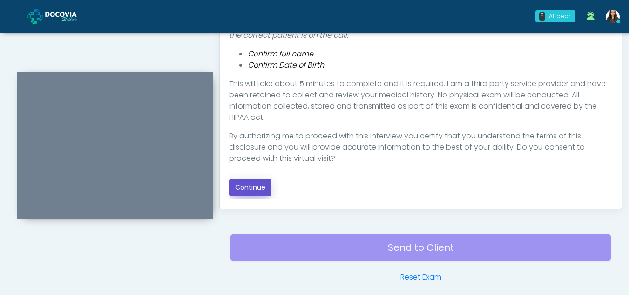
click at [261, 187] on button "Continue" at bounding box center [250, 187] width 42 height 17
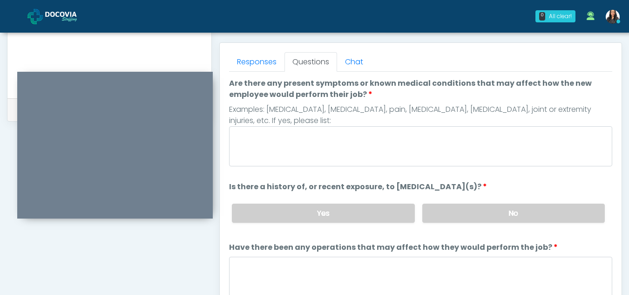
scroll to position [400, 0]
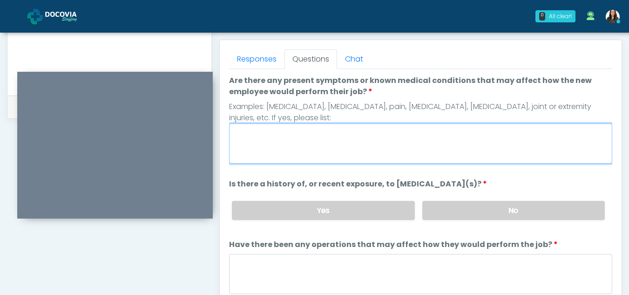
click at [270, 142] on textarea "Are there any present symptoms or known medical conditions that may affect how …" at bounding box center [420, 143] width 383 height 40
type textarea "**"
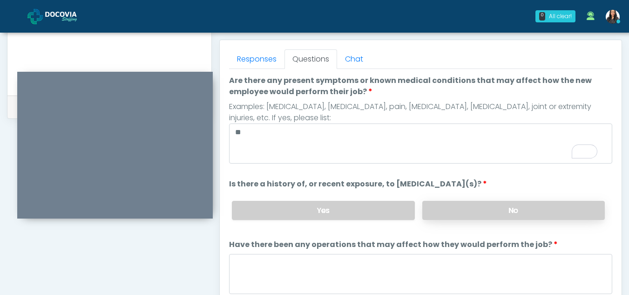
click at [476, 208] on label "No" at bounding box center [513, 210] width 183 height 19
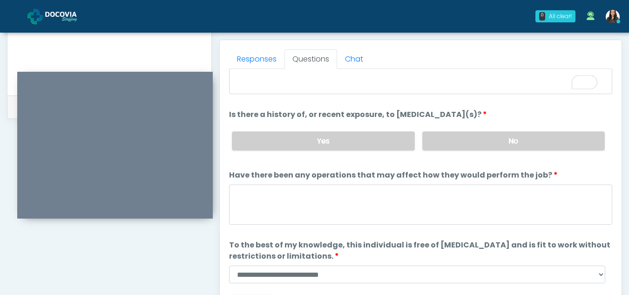
scroll to position [80, 0]
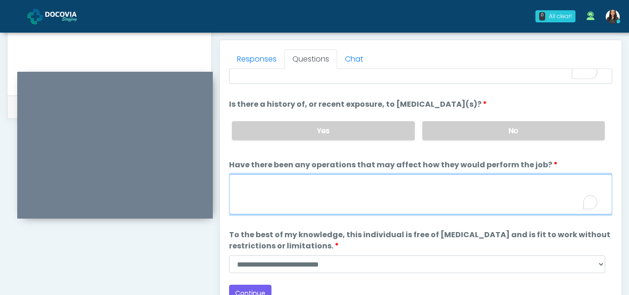
click at [284, 197] on textarea "Have there been any operations that may affect how they would perform the job?" at bounding box center [420, 194] width 383 height 40
type textarea "**"
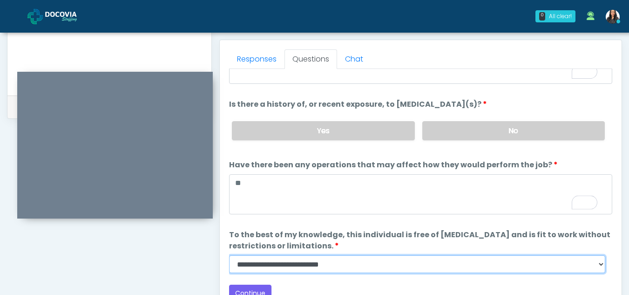
click at [603, 265] on select "**********" at bounding box center [417, 264] width 376 height 18
select select "******"
click at [229, 255] on select "**********" at bounding box center [417, 264] width 376 height 18
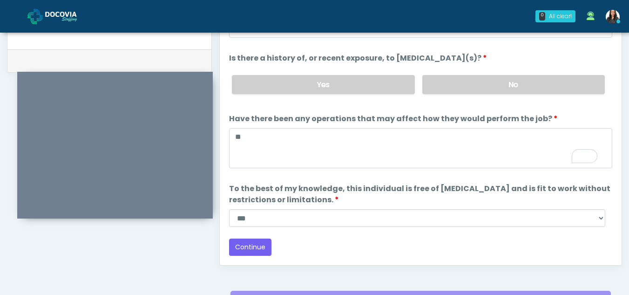
scroll to position [449, 0]
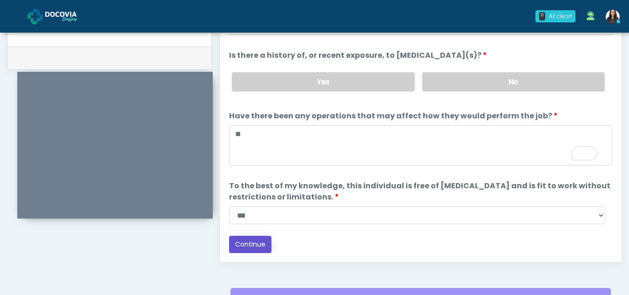
click at [254, 242] on button "Continue" at bounding box center [250, 244] width 42 height 17
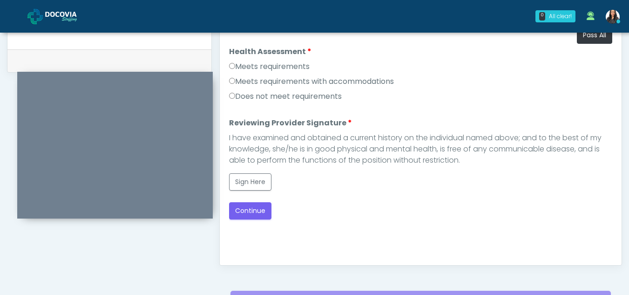
scroll to position [425, 0]
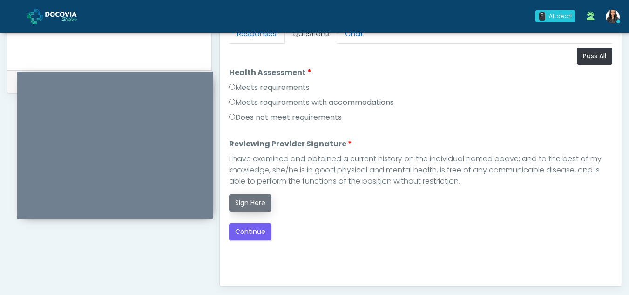
click at [246, 201] on button "Sign Here" at bounding box center [250, 202] width 42 height 17
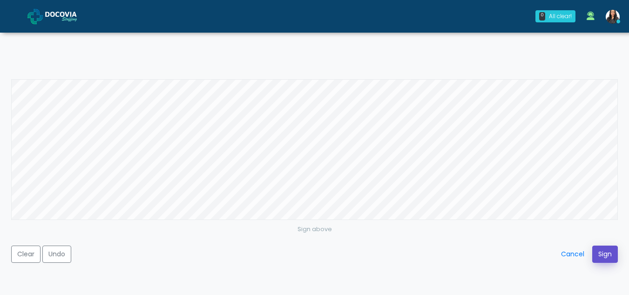
click at [605, 253] on button "Sign" at bounding box center [605, 253] width 26 height 17
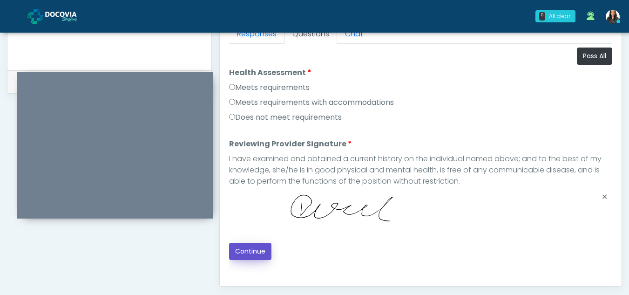
click at [251, 246] on button "Continue" at bounding box center [250, 251] width 42 height 17
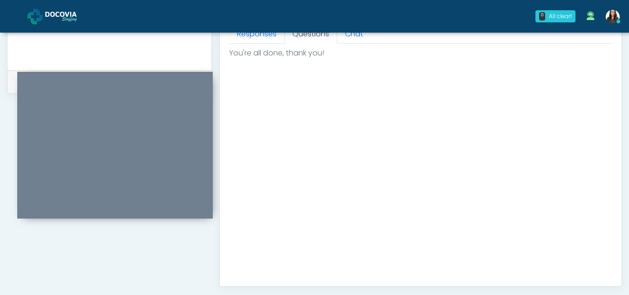
scroll to position [558, 0]
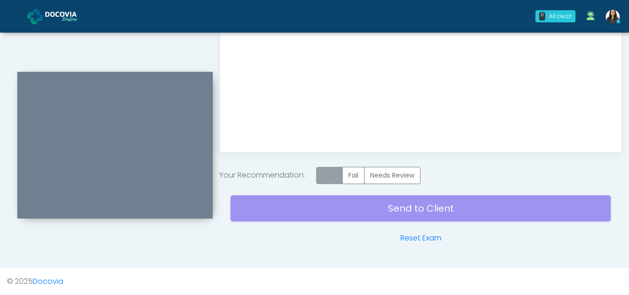
click at [331, 174] on label "Pass" at bounding box center [329, 175] width 27 height 17
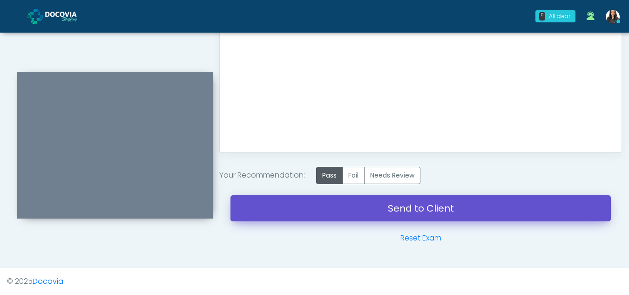
click at [381, 199] on link "Send to Client" at bounding box center [421, 208] width 381 height 26
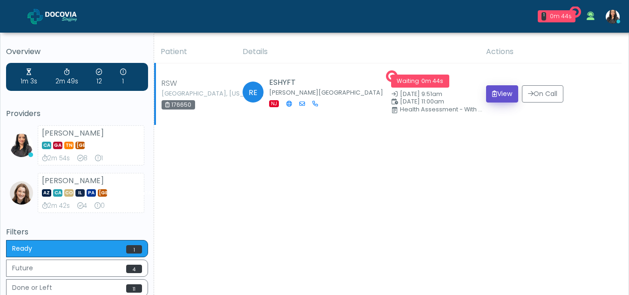
click at [497, 95] on button "View" at bounding box center [502, 93] width 32 height 17
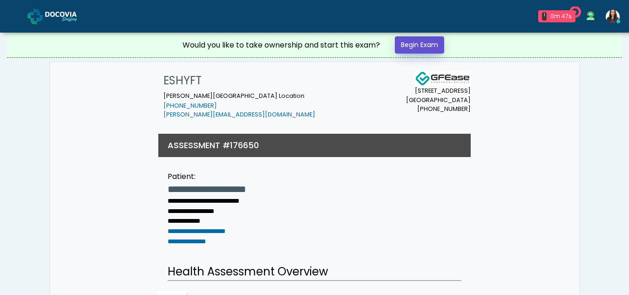
click at [433, 46] on link "Begin Exam" at bounding box center [419, 44] width 49 height 17
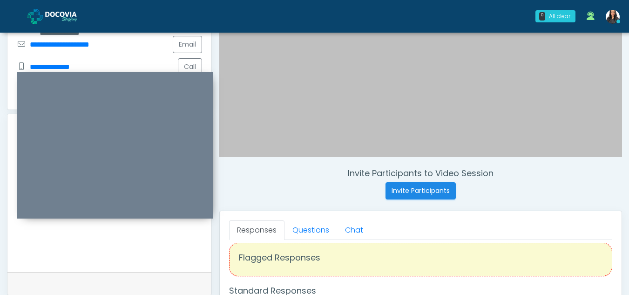
scroll to position [227, 0]
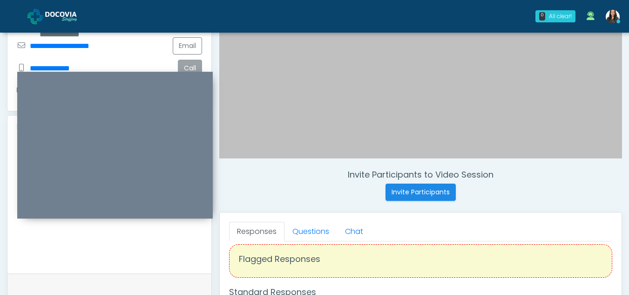
click at [191, 60] on button "Call" at bounding box center [190, 68] width 24 height 17
click at [188, 60] on button "Call" at bounding box center [190, 68] width 24 height 17
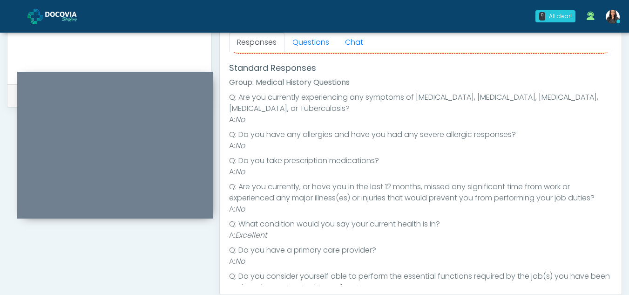
scroll to position [55, 0]
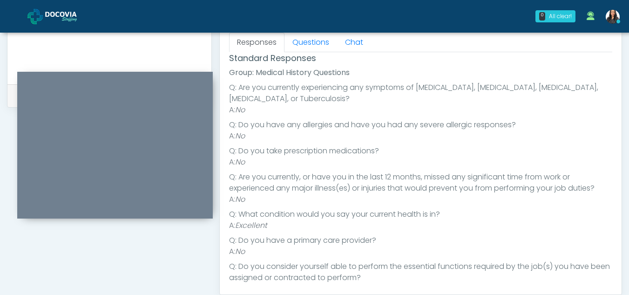
click at [615, 124] on div "Responses Questions Chat Health Assessment Script INTRODUCTION Hello, my name i…" at bounding box center [421, 158] width 402 height 271
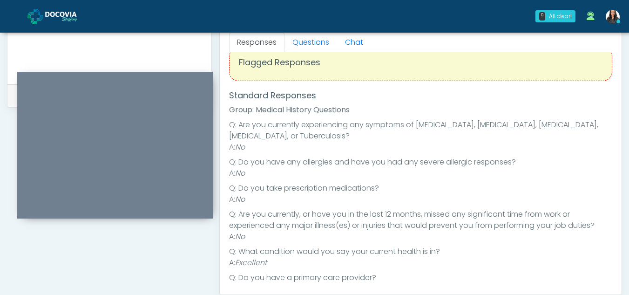
scroll to position [0, 0]
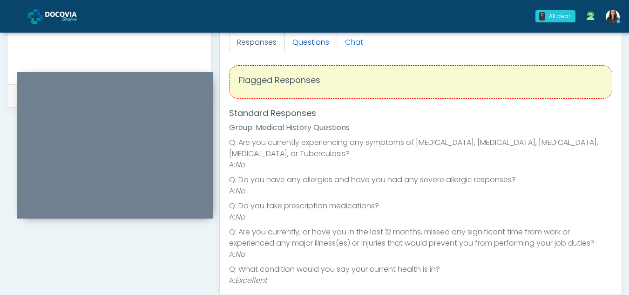
click at [329, 40] on link "Questions" at bounding box center [311, 43] width 53 height 20
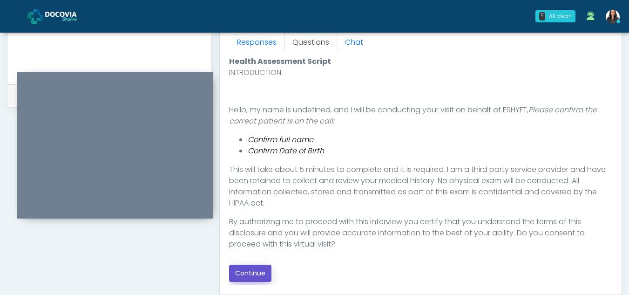
click at [250, 276] on button "Continue" at bounding box center [250, 273] width 42 height 17
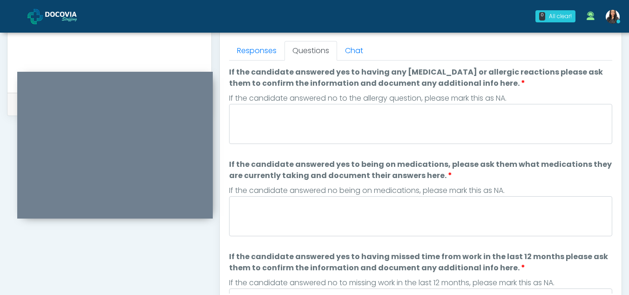
scroll to position [373, 0]
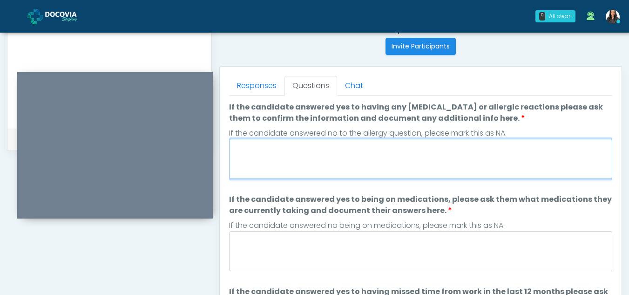
click at [278, 163] on textarea "If the candidate answered yes to having any allergies or allergic reactions ple…" at bounding box center [420, 159] width 383 height 40
type textarea "**"
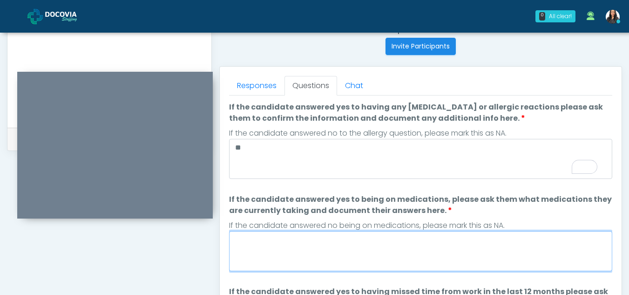
click at [290, 253] on textarea "If the candidate answered yes to being on medications, please ask them what med…" at bounding box center [420, 251] width 383 height 40
type textarea "**"
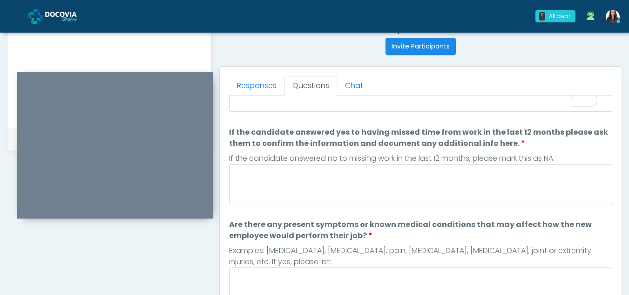
scroll to position [159, 0]
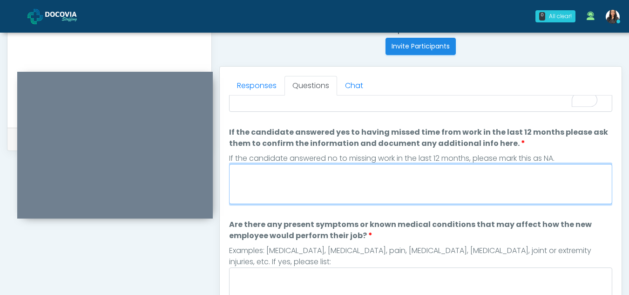
click at [278, 185] on textarea "If the candidate answered yes to having missed time from work in the last 12 mo…" at bounding box center [420, 184] width 383 height 40
type textarea "**"
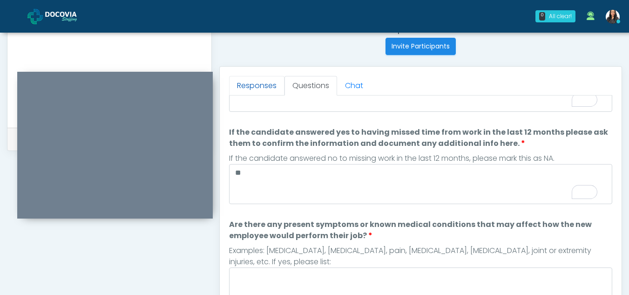
click at [254, 78] on link "Responses" at bounding box center [256, 86] width 55 height 20
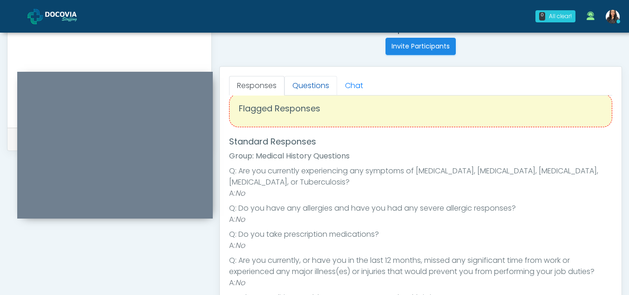
click at [320, 84] on link "Questions" at bounding box center [311, 86] width 53 height 20
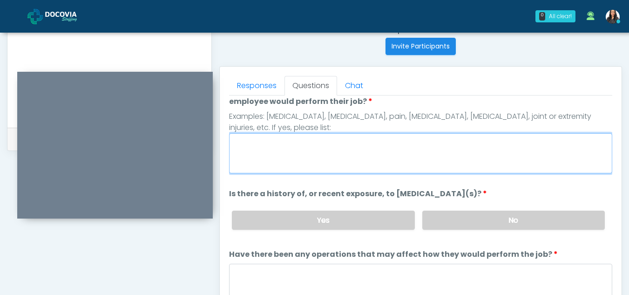
click at [319, 158] on textarea "Are there any present symptoms or known medical conditions that may affect how …" at bounding box center [420, 153] width 383 height 40
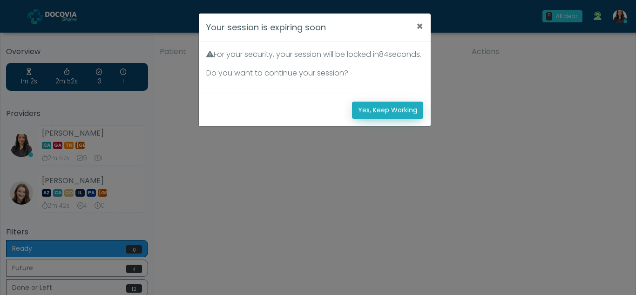
click at [399, 118] on button "Yes, Keep Working" at bounding box center [387, 110] width 71 height 17
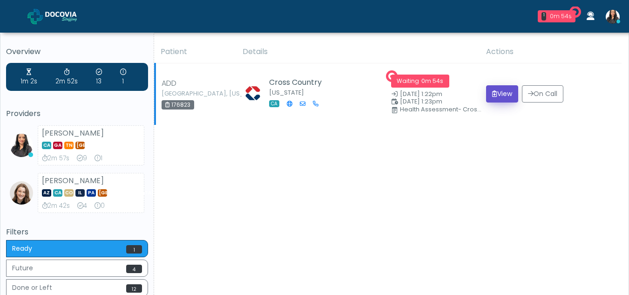
click at [504, 93] on button "View" at bounding box center [502, 93] width 32 height 17
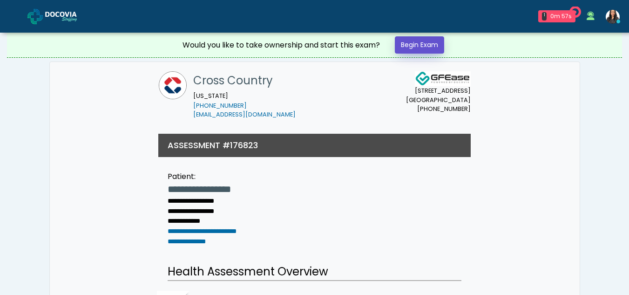
click at [418, 41] on link "Begin Exam" at bounding box center [419, 44] width 49 height 17
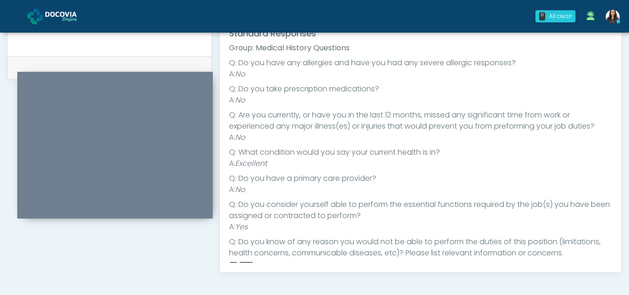
scroll to position [72, 0]
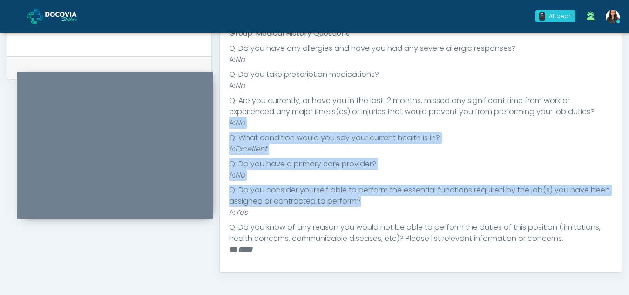
drag, startPoint x: 624, startPoint y: 200, endPoint x: 618, endPoint y: 108, distance: 92.4
click at [556, 163] on li "Q: Do you have a primary care provider?" at bounding box center [420, 163] width 383 height 11
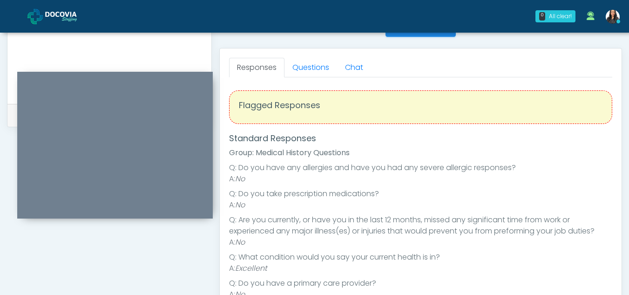
scroll to position [381, 0]
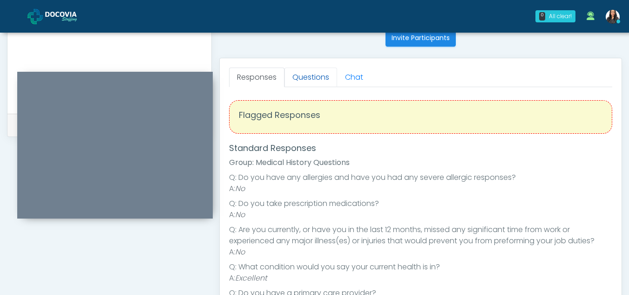
click at [296, 81] on link "Questions" at bounding box center [311, 78] width 53 height 20
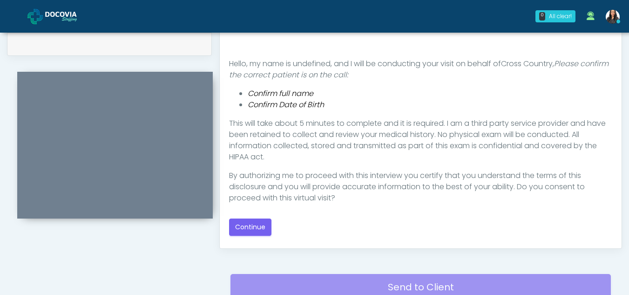
scroll to position [541, 0]
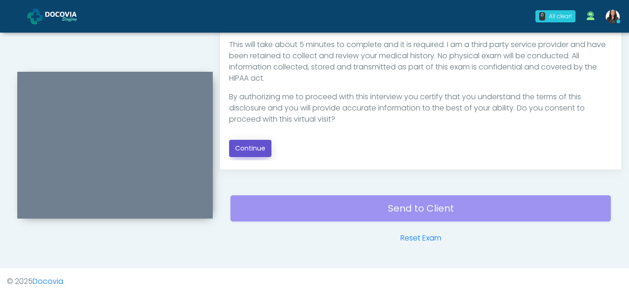
click at [248, 150] on button "Continue" at bounding box center [250, 148] width 42 height 17
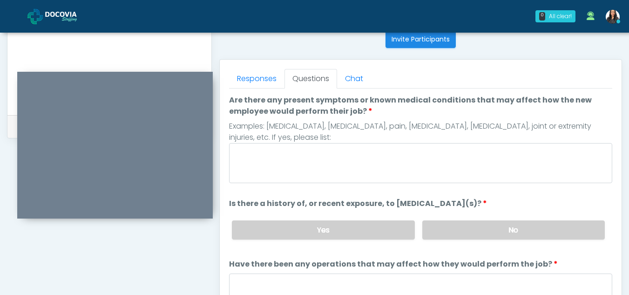
scroll to position [377, 0]
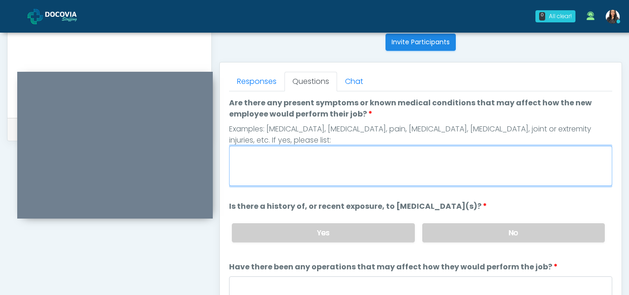
click at [262, 171] on textarea "Are there any present symptoms or known medical conditions that may affect how …" at bounding box center [420, 166] width 383 height 40
type textarea "**"
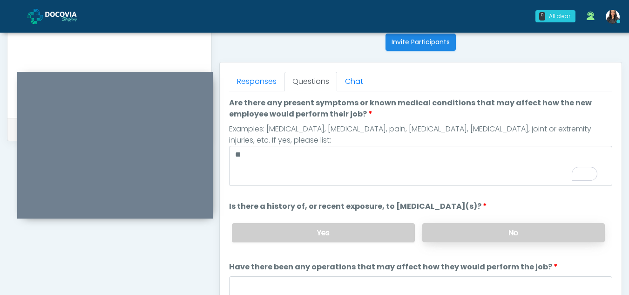
click at [526, 238] on label "No" at bounding box center [513, 232] width 183 height 19
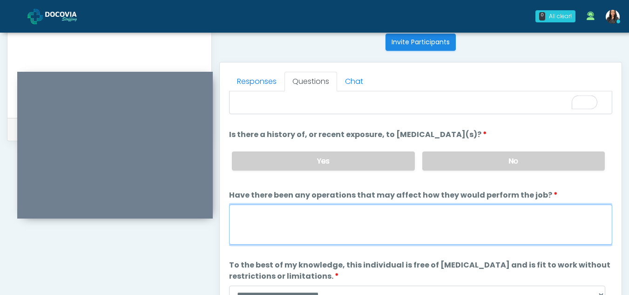
click at [286, 228] on textarea "Have there been any operations that may affect how they would perform the job?" at bounding box center [420, 224] width 383 height 40
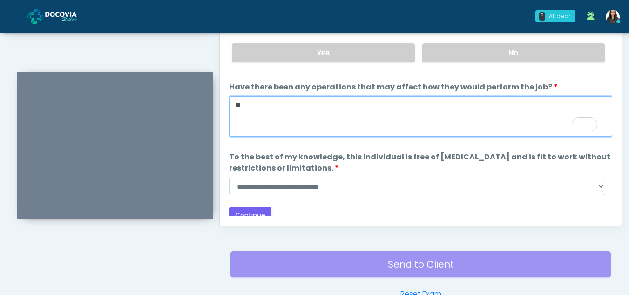
scroll to position [491, 0]
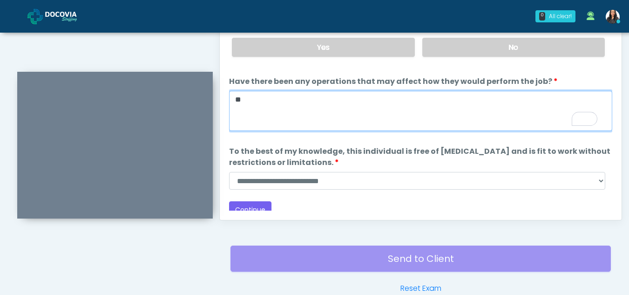
type textarea "**"
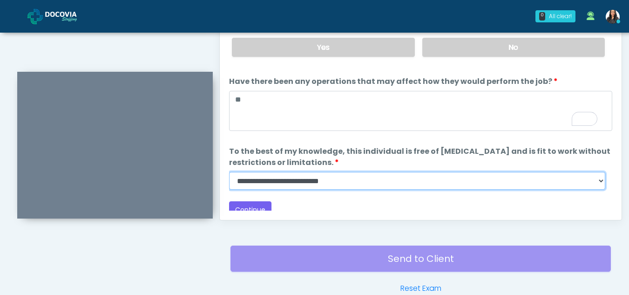
click at [601, 179] on select "**********" at bounding box center [417, 181] width 376 height 18
select select "******"
click at [229, 172] on select "**********" at bounding box center [417, 181] width 376 height 18
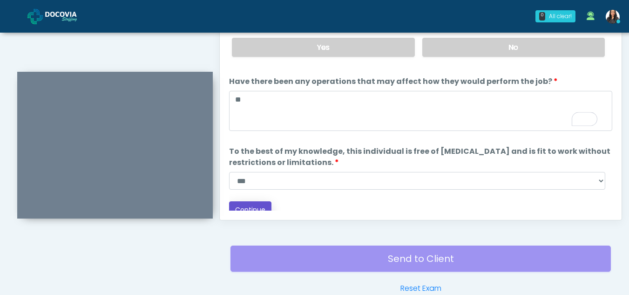
click at [265, 207] on button "Continue" at bounding box center [250, 209] width 42 height 17
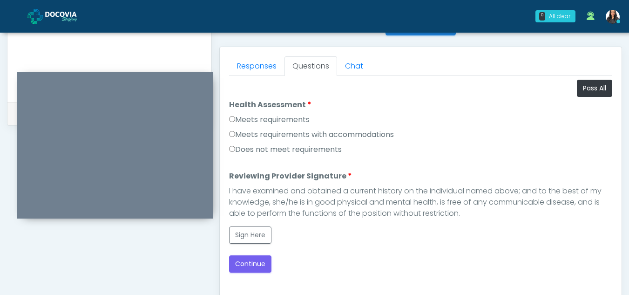
scroll to position [388, 0]
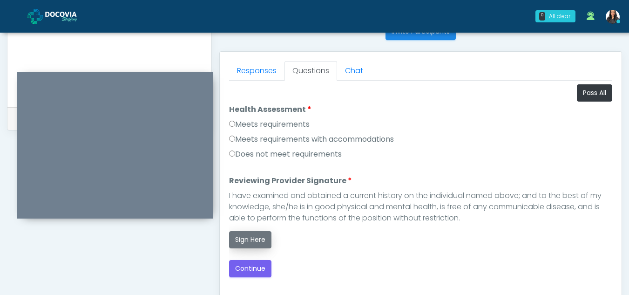
click at [246, 238] on button "Sign Here" at bounding box center [250, 239] width 42 height 17
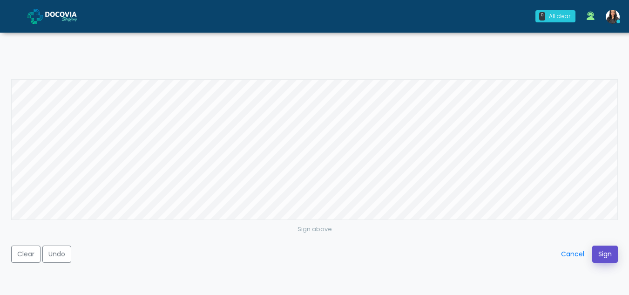
click at [597, 252] on button "Sign" at bounding box center [605, 253] width 26 height 17
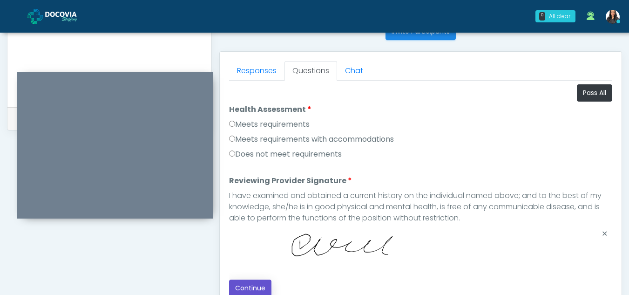
click at [251, 285] on button "Continue" at bounding box center [250, 287] width 42 height 17
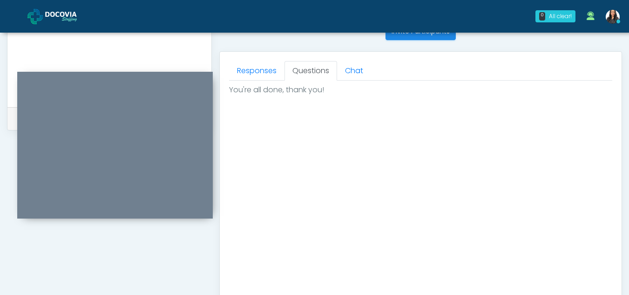
scroll to position [555, 0]
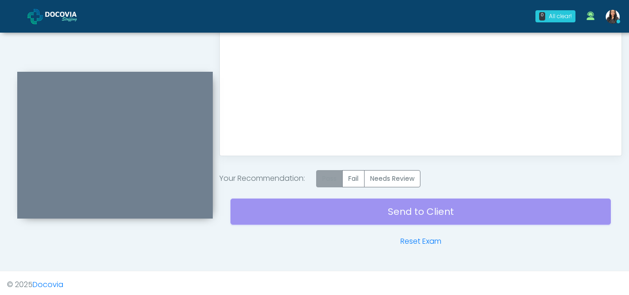
click at [336, 175] on label "Pass" at bounding box center [329, 178] width 27 height 17
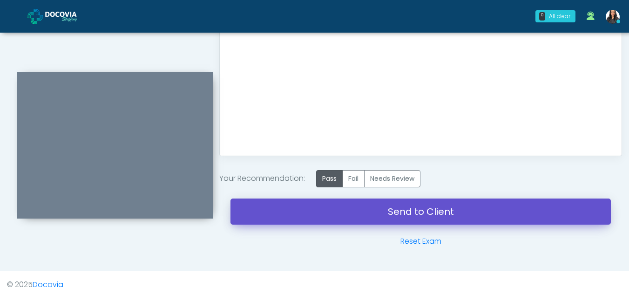
click at [391, 213] on link "Send to Client" at bounding box center [421, 211] width 381 height 26
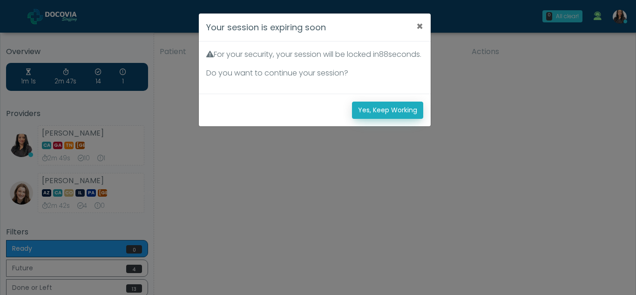
click at [386, 119] on button "Yes, Keep Working" at bounding box center [387, 110] width 71 height 17
click at [398, 118] on button "Yes, Keep Working" at bounding box center [387, 110] width 71 height 17
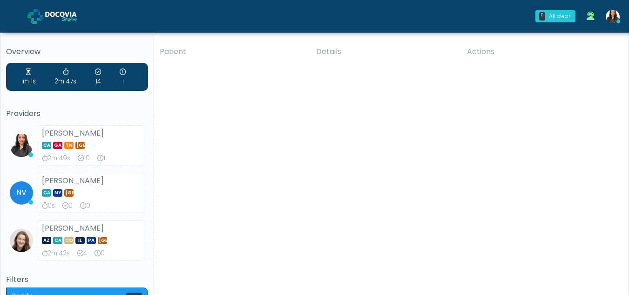
click at [612, 16] on img at bounding box center [613, 17] width 14 height 14
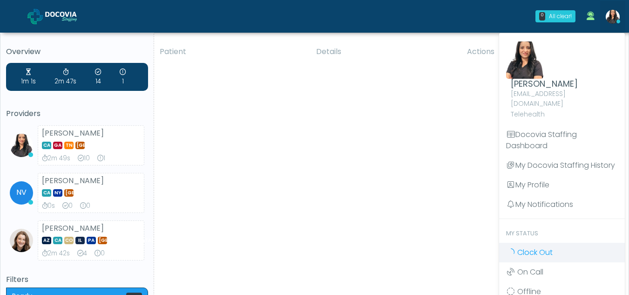
click at [524, 247] on span "Clock Out" at bounding box center [534, 252] width 35 height 11
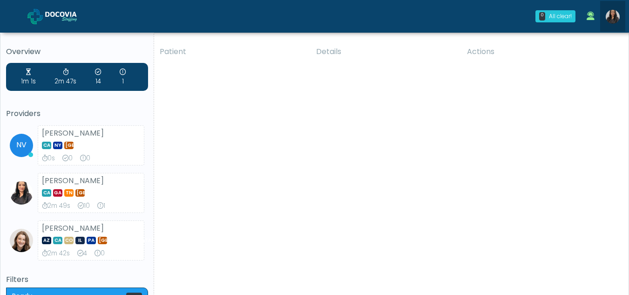
click at [613, 16] on img at bounding box center [613, 17] width 14 height 14
